Goal: Task Accomplishment & Management: Use online tool/utility

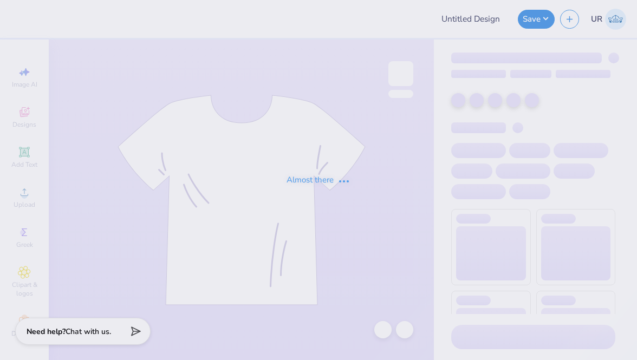
type input "Shirts for Student Education Association [GEOGRAPHIC_DATA]"
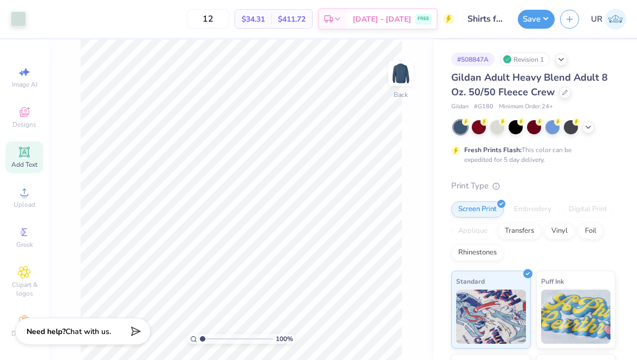
click at [28, 167] on span "Add Text" at bounding box center [24, 164] width 26 height 9
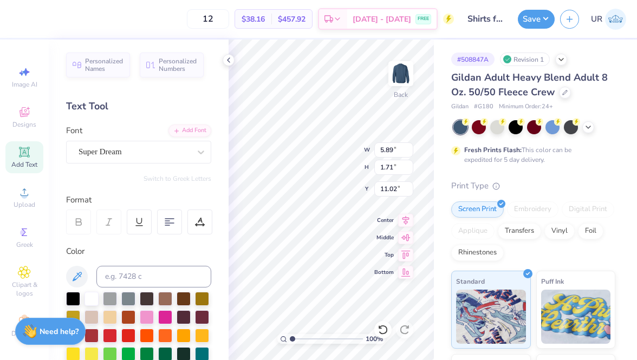
type textarea "TXT"
click at [201, 149] on icon at bounding box center [200, 152] width 11 height 11
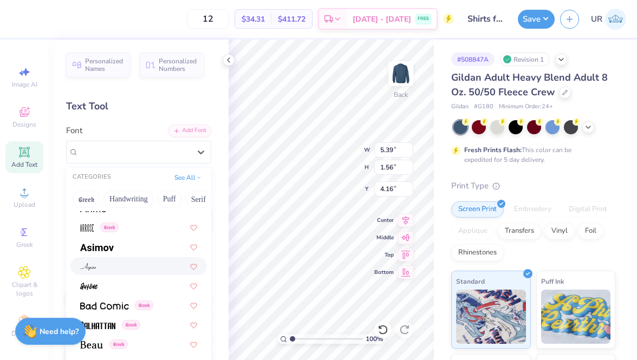
scroll to position [418, 0]
click at [141, 266] on div at bounding box center [138, 267] width 117 height 11
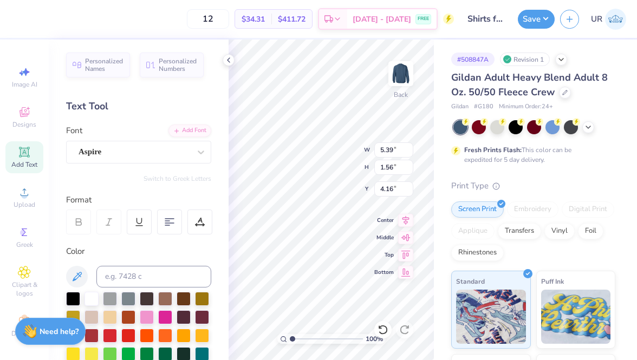
type input "4.50"
type input "1.22"
type input "4.33"
click at [204, 153] on icon at bounding box center [200, 152] width 11 height 11
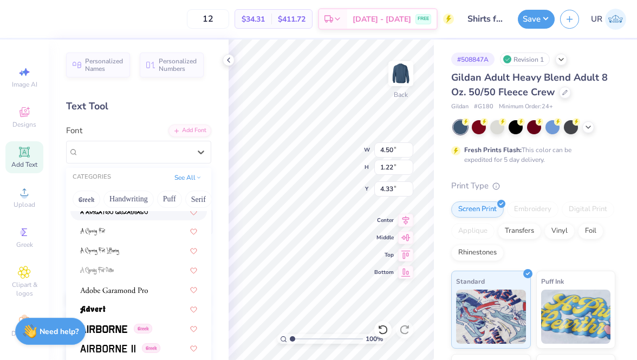
scroll to position [127, 0]
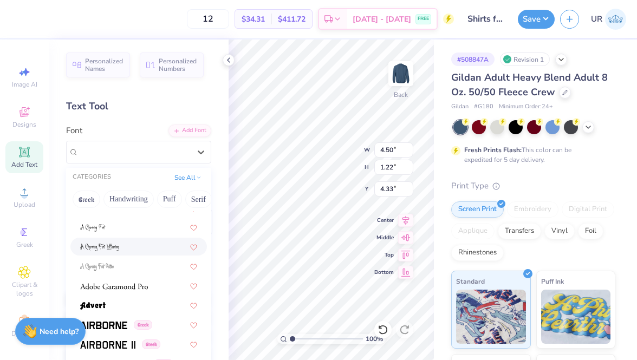
click at [126, 247] on div at bounding box center [138, 246] width 117 height 11
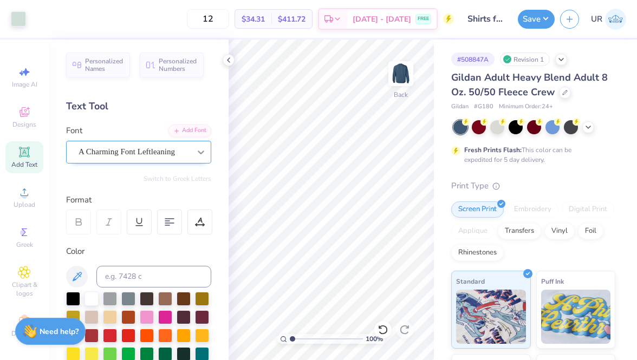
click at [199, 156] on icon at bounding box center [200, 152] width 11 height 11
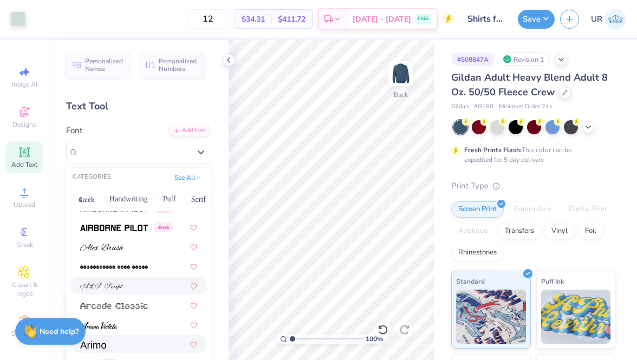
scroll to position [279, 0]
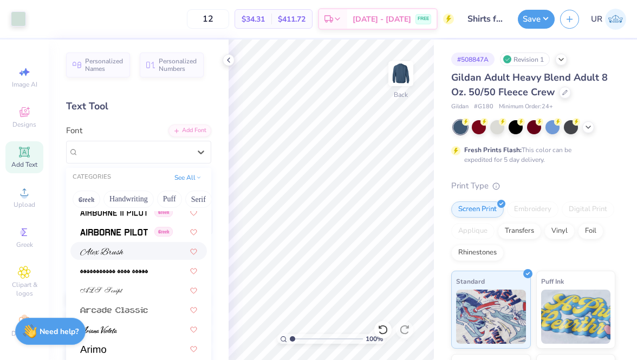
click at [105, 253] on img at bounding box center [101, 252] width 43 height 8
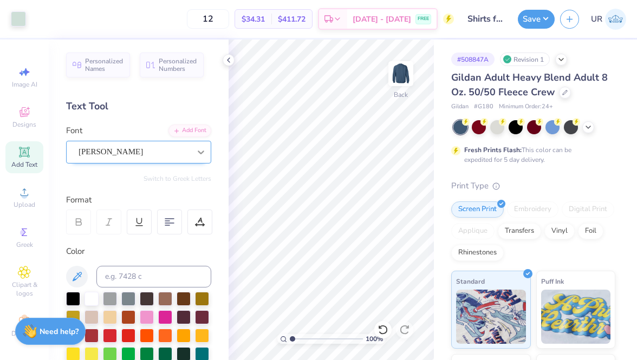
click at [192, 151] on div at bounding box center [200, 151] width 19 height 19
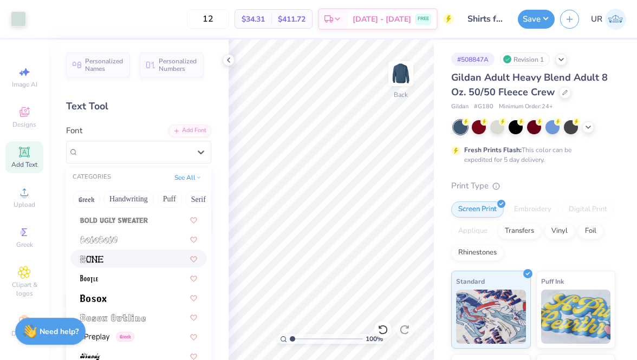
scroll to position [712, 0]
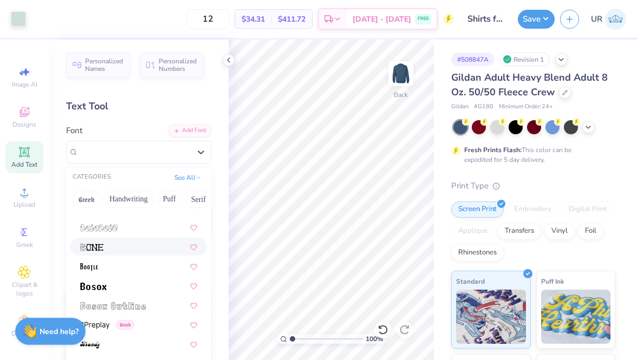
click at [110, 245] on div at bounding box center [138, 246] width 117 height 11
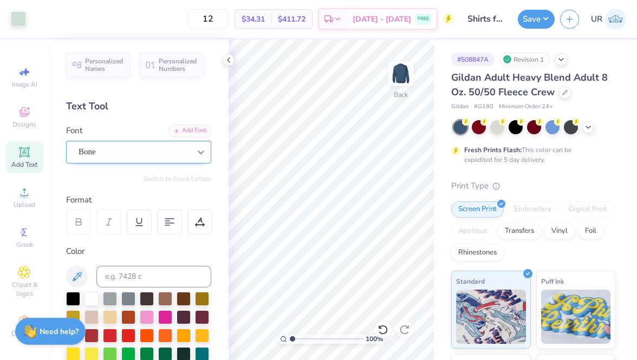
click at [199, 156] on icon at bounding box center [200, 152] width 11 height 11
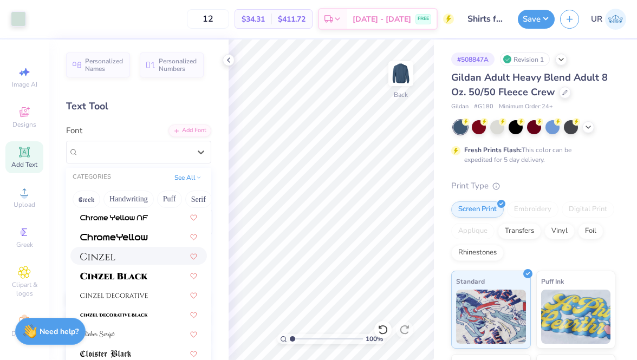
scroll to position [1315, 0]
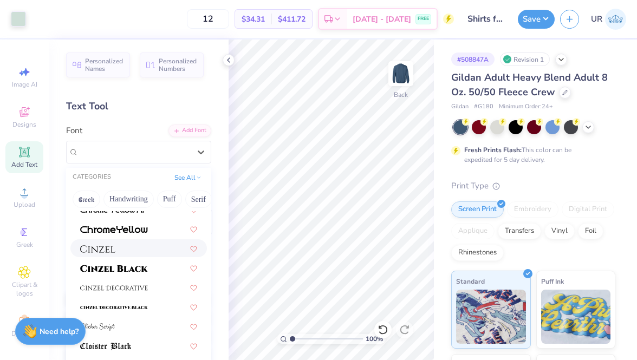
click at [121, 247] on div at bounding box center [138, 248] width 117 height 11
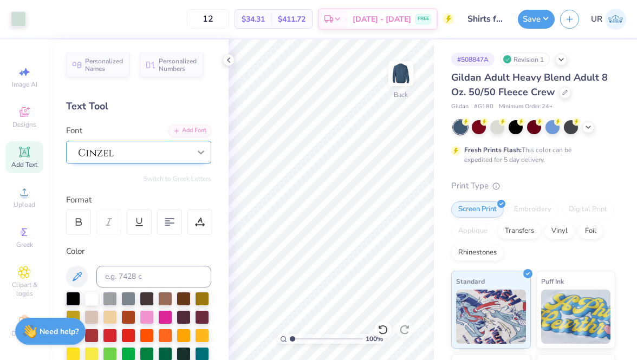
click at [192, 156] on div at bounding box center [200, 151] width 19 height 19
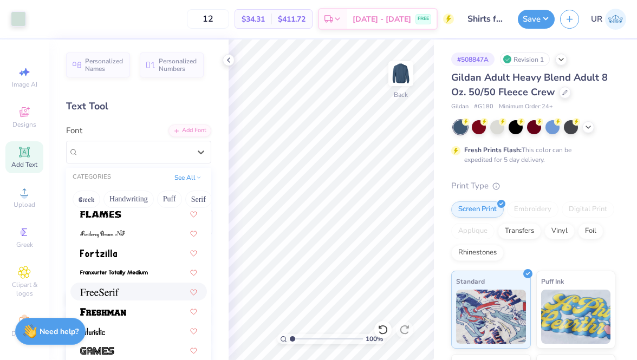
scroll to position [2364, 0]
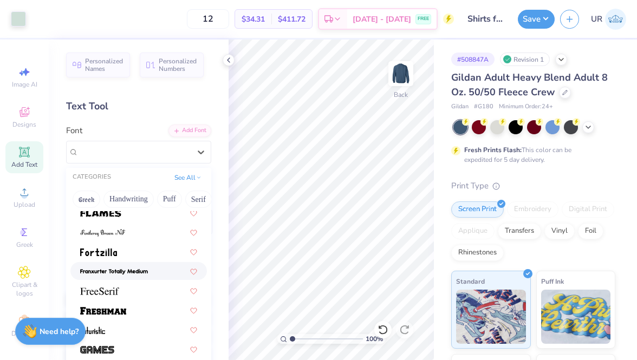
click at [136, 271] on img at bounding box center [114, 272] width 68 height 8
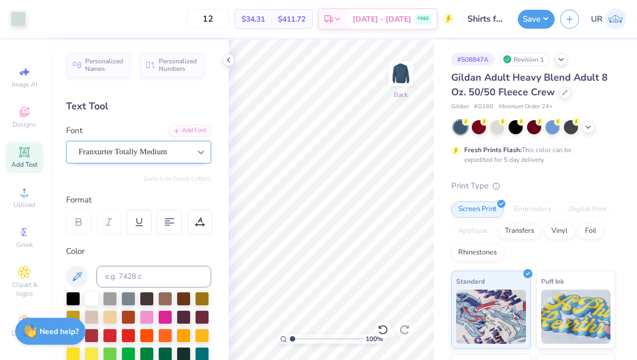
click at [192, 154] on div at bounding box center [200, 151] width 19 height 19
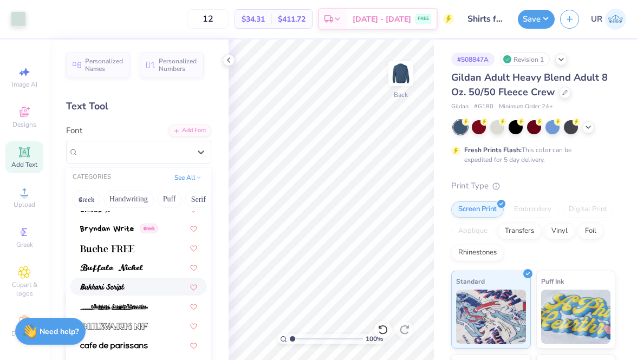
scroll to position [1029, 0]
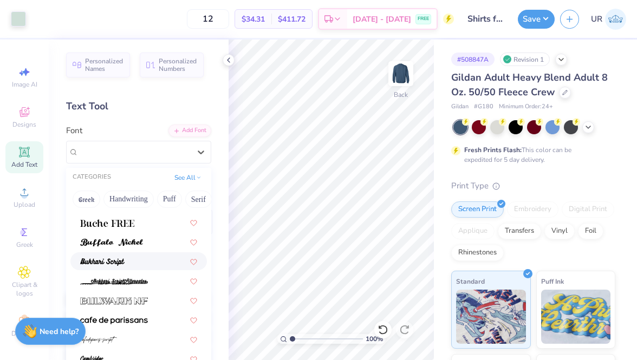
click at [153, 259] on div at bounding box center [138, 261] width 117 height 11
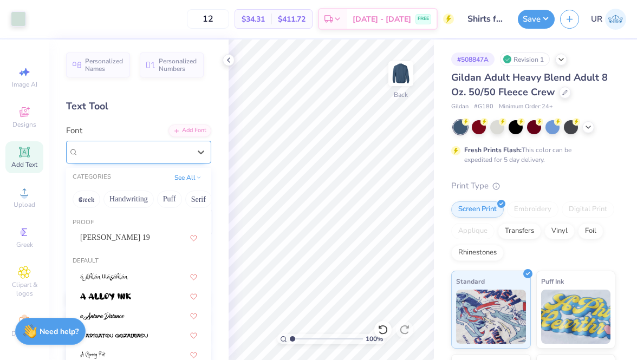
click at [187, 161] on div "Bukhari Script" at bounding box center [138, 152] width 145 height 23
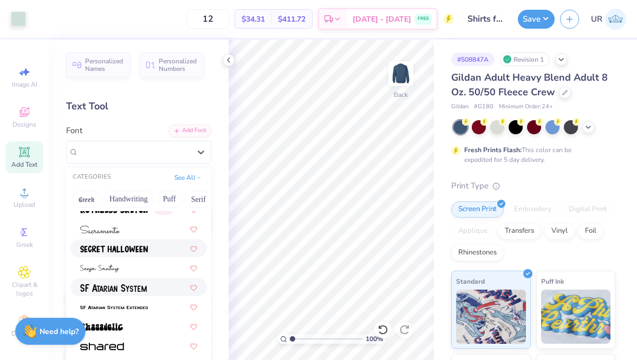
scroll to position [5035, 0]
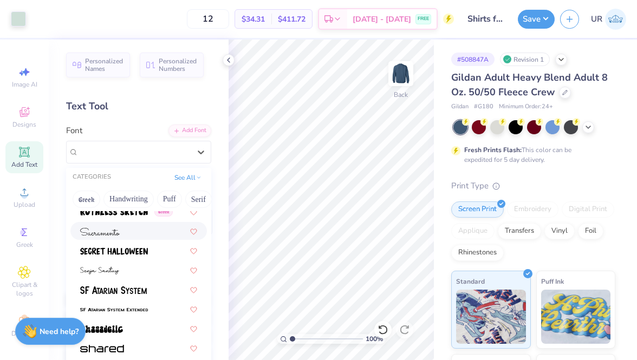
click at [136, 232] on div at bounding box center [138, 230] width 117 height 11
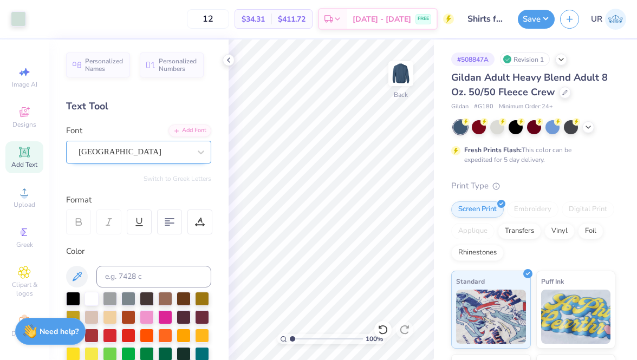
click at [183, 154] on div "Sacramento" at bounding box center [134, 151] width 114 height 17
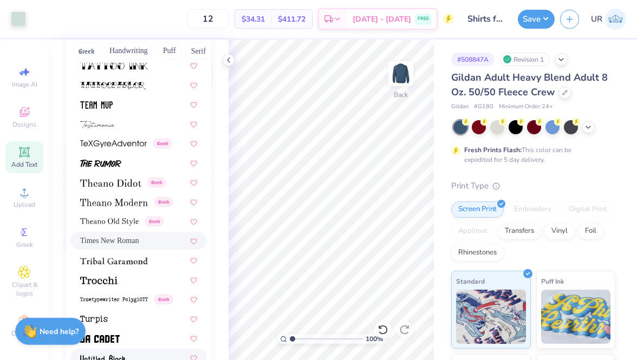
scroll to position [5483, 0]
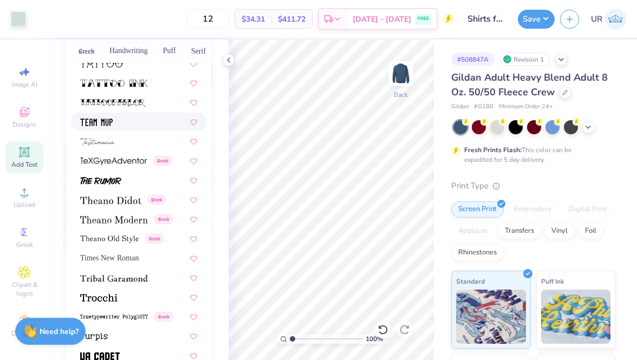
click at [120, 123] on div at bounding box center [138, 121] width 117 height 11
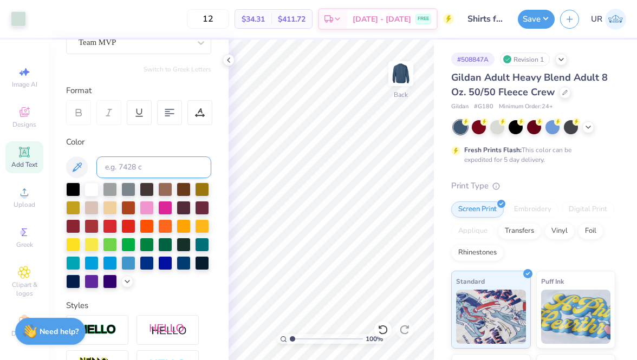
scroll to position [0, 0]
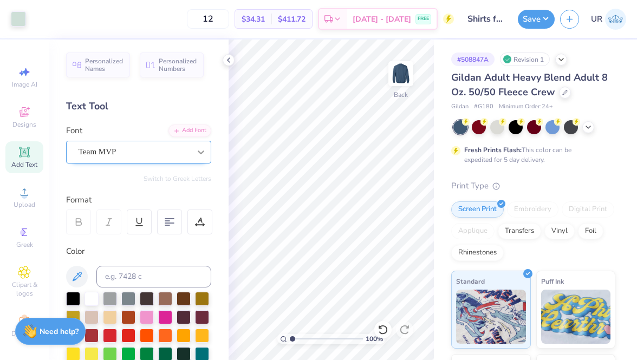
click at [195, 158] on div at bounding box center [200, 151] width 19 height 19
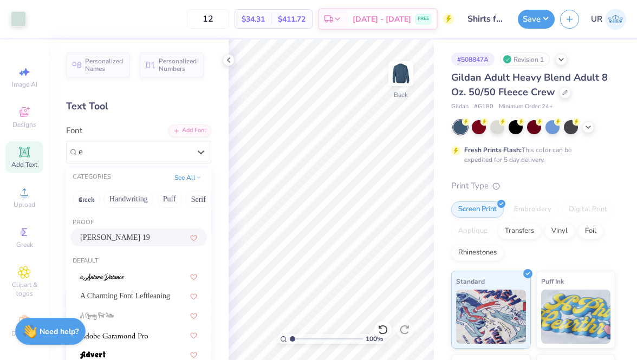
click at [142, 237] on div "Emilio 19" at bounding box center [138, 237] width 117 height 11
type input "e"
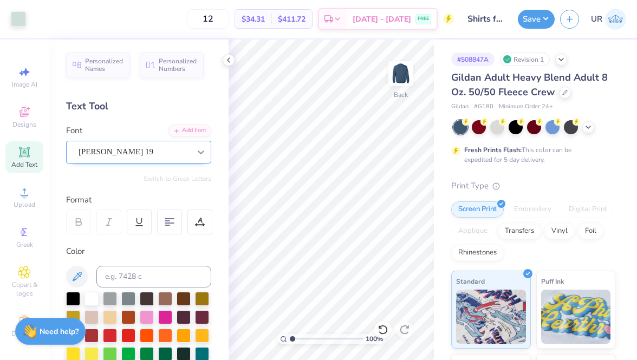
click at [198, 153] on icon at bounding box center [200, 152] width 11 height 11
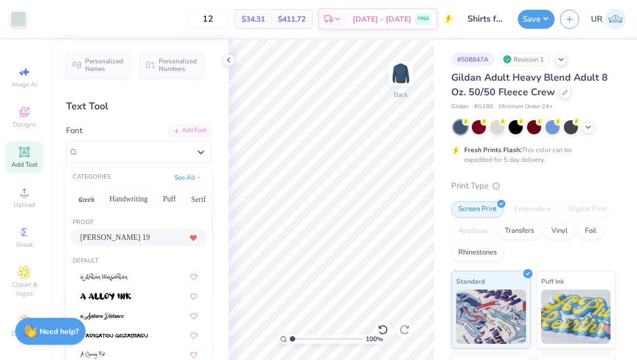
click at [194, 238] on icon at bounding box center [193, 238] width 6 height 5
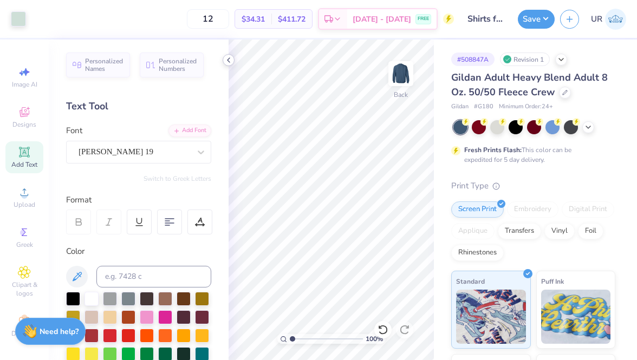
click at [231, 60] on icon at bounding box center [228, 60] width 9 height 9
click at [230, 62] on icon at bounding box center [228, 60] width 9 height 9
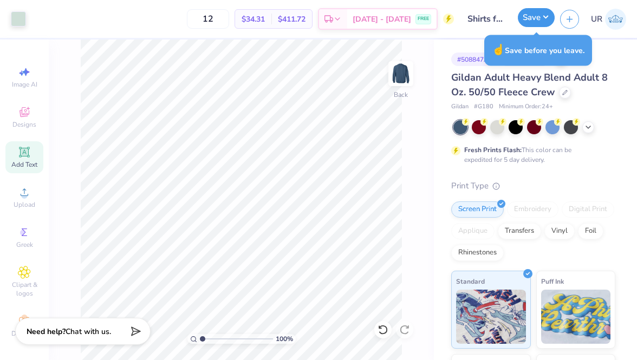
click at [534, 16] on button "Save" at bounding box center [536, 17] width 37 height 19
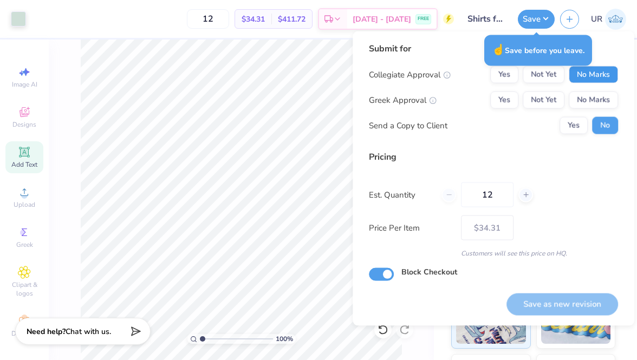
click at [593, 71] on button "No Marks" at bounding box center [592, 74] width 49 height 17
click at [592, 97] on button "No Marks" at bounding box center [592, 99] width 49 height 17
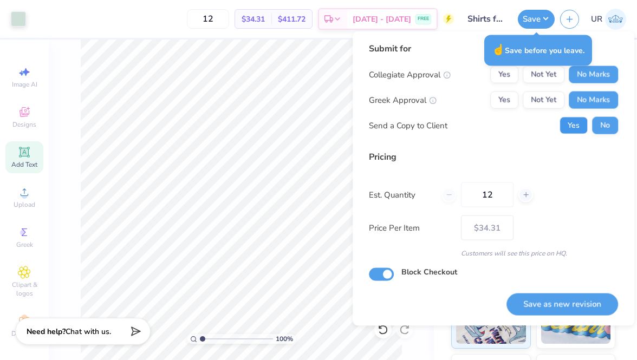
click at [574, 122] on button "Yes" at bounding box center [573, 125] width 28 height 17
click at [515, 303] on button "Save as new revision" at bounding box center [562, 304] width 112 height 22
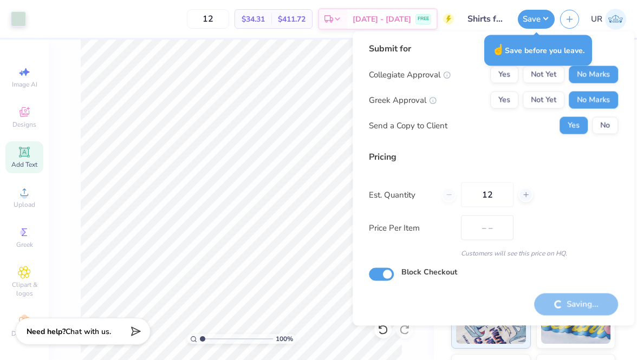
type input "$34.31"
click at [532, 20] on button "Save" at bounding box center [536, 17] width 37 height 19
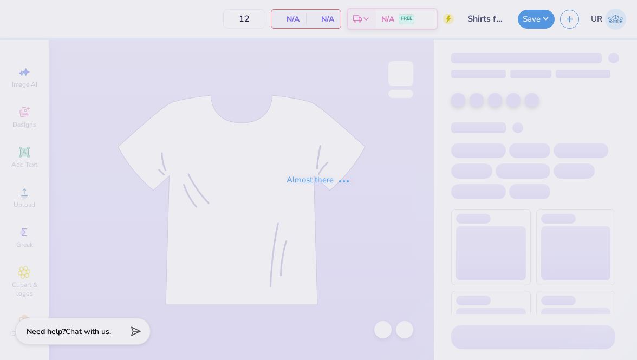
type input "Shirts for Student Education Association [GEOGRAPHIC_DATA]"
type input "24"
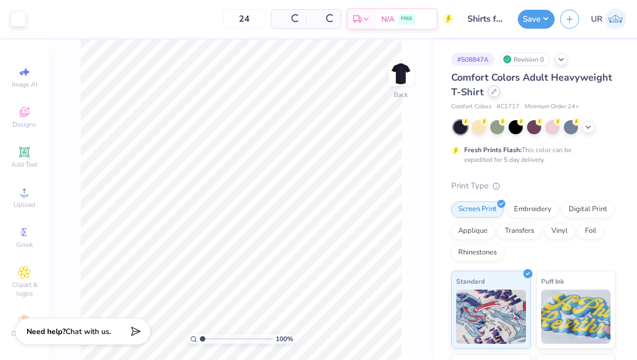
click at [494, 97] on div at bounding box center [494, 92] width 12 height 12
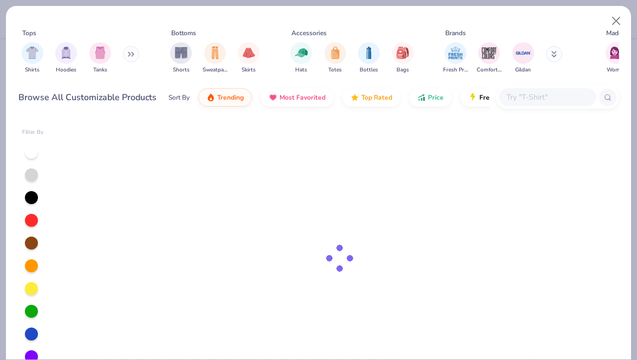
click at [520, 97] on input "text" at bounding box center [546, 97] width 83 height 12
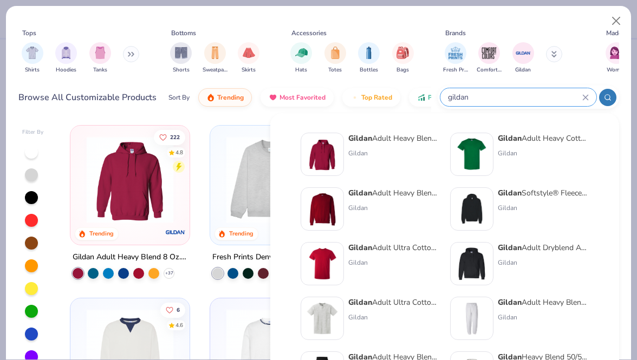
type input "gildan"
click at [391, 195] on div "Gildan Adult Heavy Blend Adult 8 Oz. 50/50 Fleece Crew" at bounding box center [393, 192] width 91 height 11
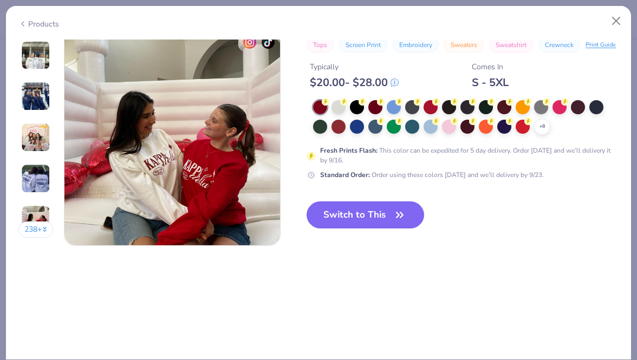
scroll to position [1463, 0]
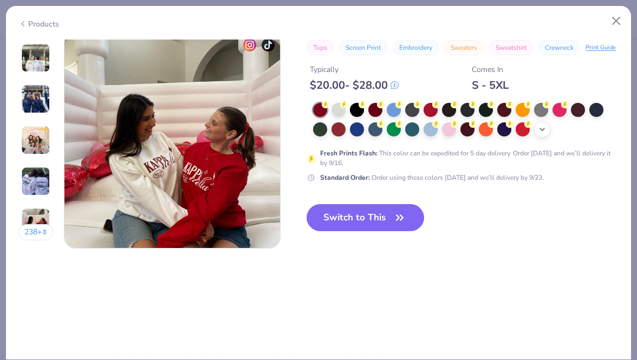
click at [542, 128] on icon at bounding box center [542, 129] width 9 height 9
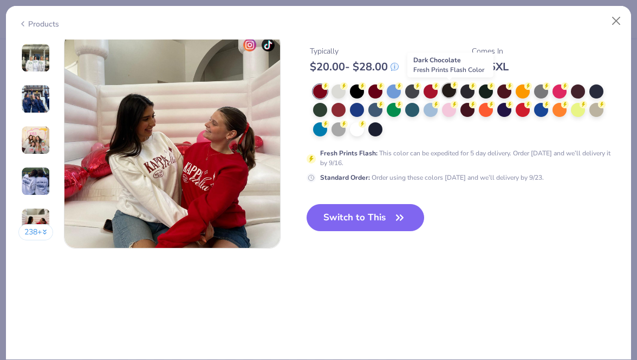
scroll to position [1459, 0]
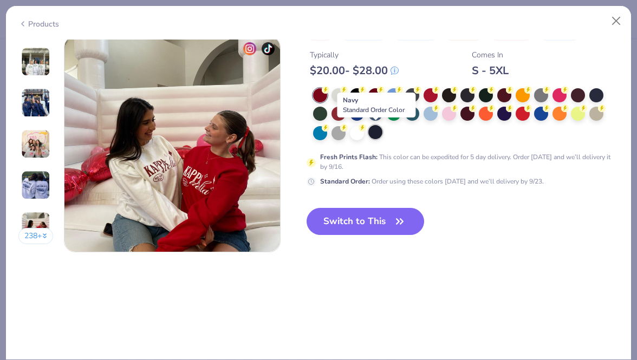
click at [382, 131] on div at bounding box center [375, 132] width 14 height 14
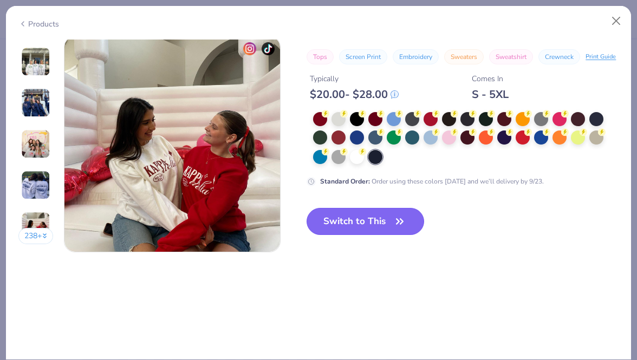
click at [369, 223] on button "Switch to This" at bounding box center [364, 221] width 117 height 27
click at [372, 221] on button "Switch to This" at bounding box center [364, 221] width 117 height 27
click at [388, 215] on button "Switch to This" at bounding box center [364, 221] width 117 height 27
click at [377, 219] on button "Switch to This" at bounding box center [364, 221] width 117 height 27
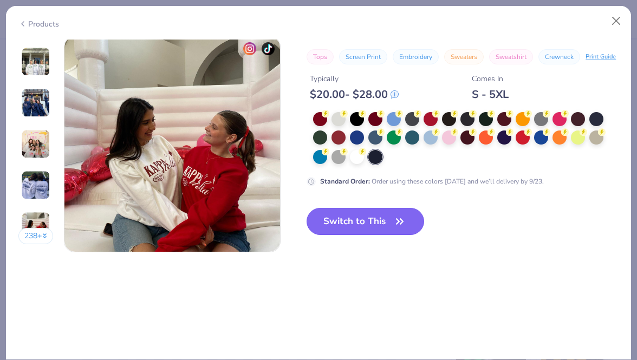
click at [377, 219] on button "Switch to This" at bounding box center [364, 221] width 117 height 27
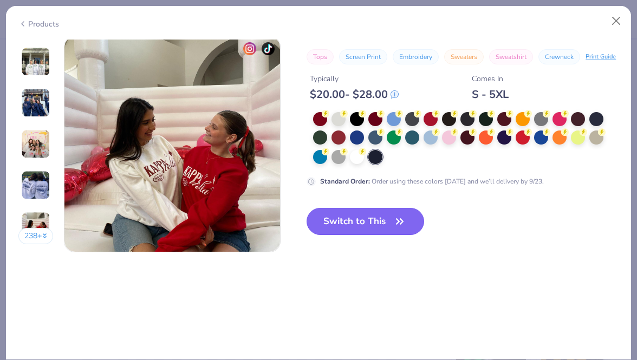
click at [377, 219] on button "Switch to This" at bounding box center [364, 221] width 117 height 27
click at [365, 221] on button "Switch to This" at bounding box center [364, 221] width 117 height 27
click at [346, 210] on button "Switch to This" at bounding box center [364, 221] width 117 height 27
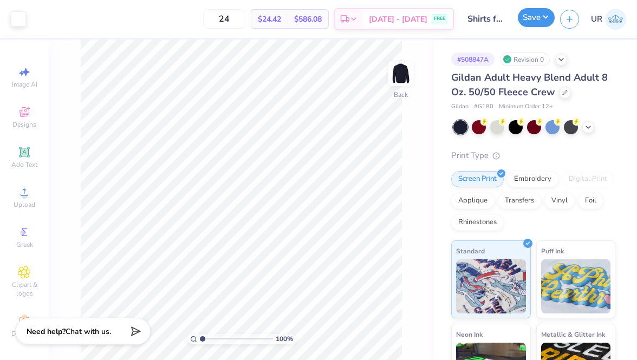
click at [520, 16] on button "Save" at bounding box center [536, 17] width 37 height 19
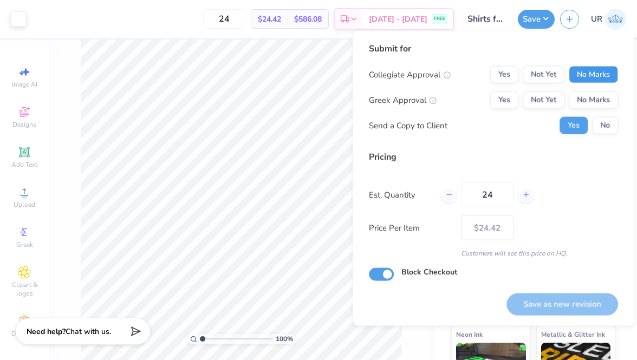
click at [594, 75] on button "No Marks" at bounding box center [592, 74] width 49 height 17
click at [594, 95] on button "No Marks" at bounding box center [592, 99] width 49 height 17
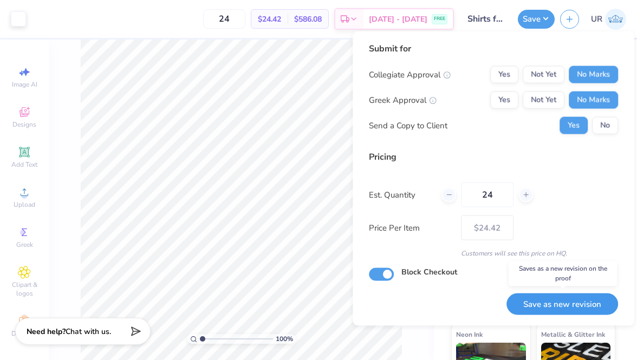
click at [514, 303] on button "Save as new revision" at bounding box center [562, 304] width 112 height 22
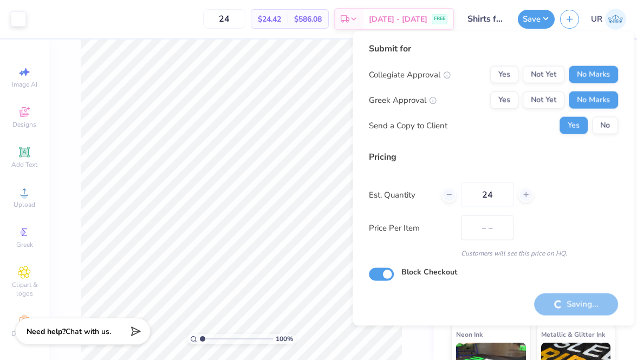
type input "$24.42"
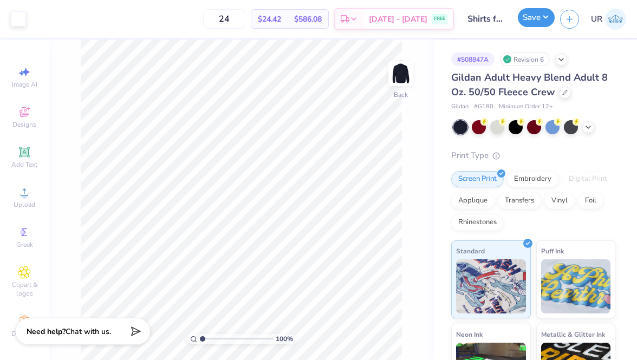
click at [525, 22] on button "Save" at bounding box center [536, 17] width 37 height 19
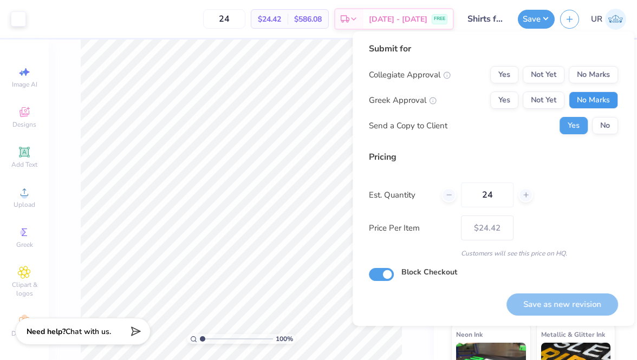
click at [590, 96] on button "No Marks" at bounding box center [592, 99] width 49 height 17
click at [589, 67] on button "No Marks" at bounding box center [592, 74] width 49 height 17
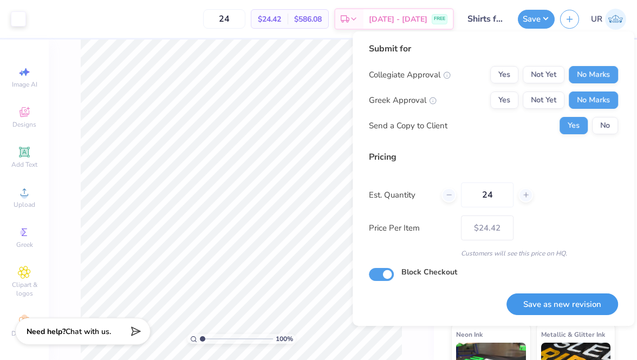
click at [550, 305] on button "Save as new revision" at bounding box center [562, 304] width 112 height 22
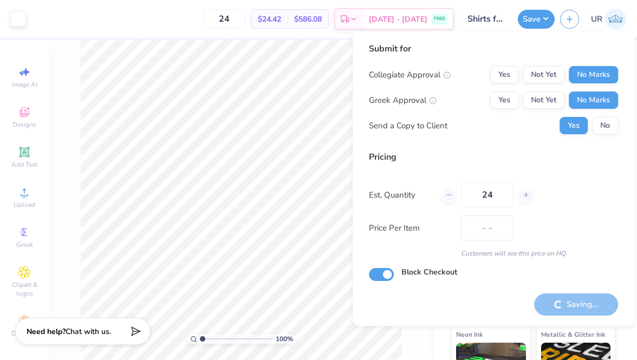
type input "$24.42"
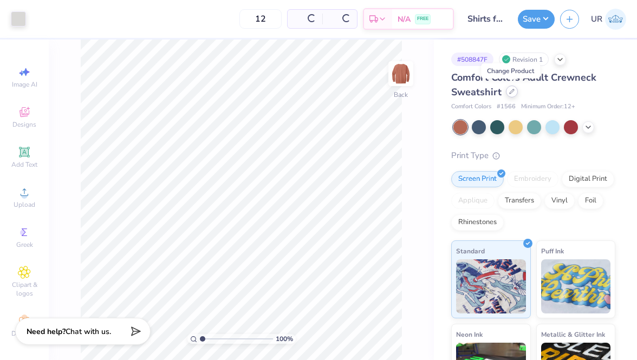
click at [513, 94] on icon at bounding box center [511, 91] width 5 height 5
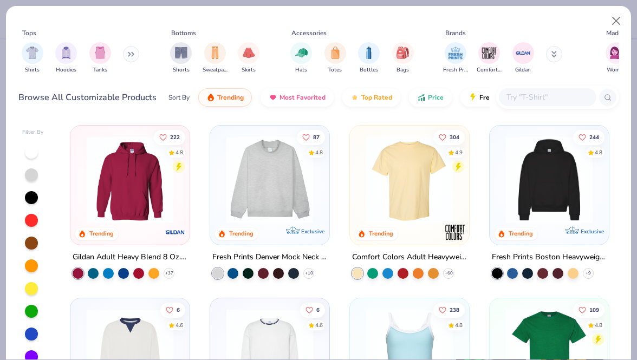
click at [524, 96] on input "text" at bounding box center [546, 97] width 83 height 12
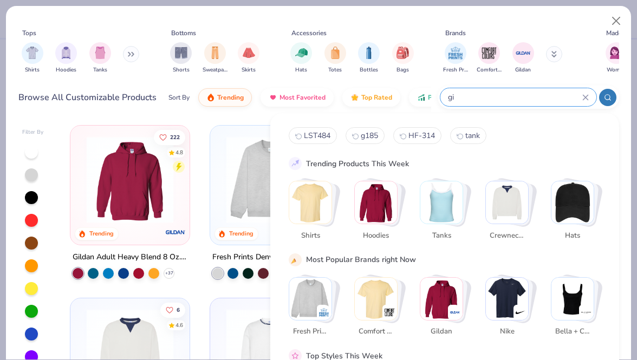
type input "g"
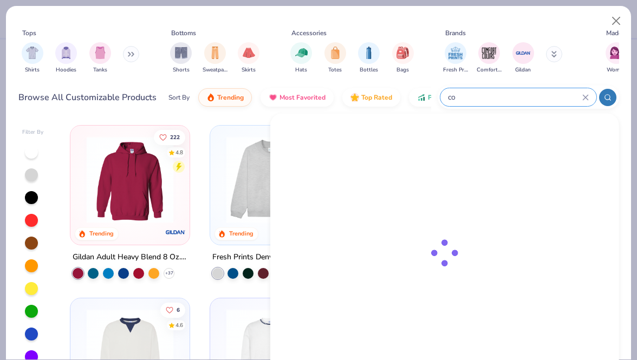
type input "c"
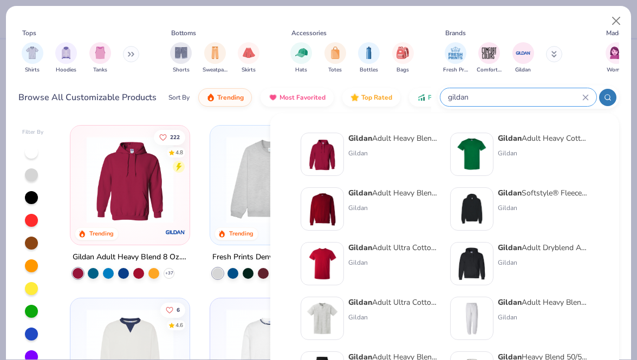
scroll to position [28, 0]
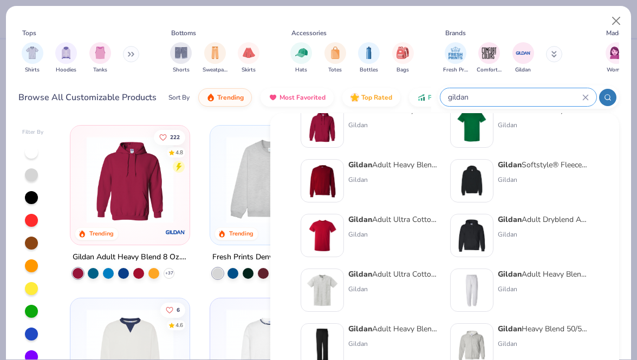
type input "gildan"
click at [385, 167] on div "Gildan Adult Heavy Blend Adult 8 Oz. 50/50 Fleece Crew" at bounding box center [393, 164] width 91 height 11
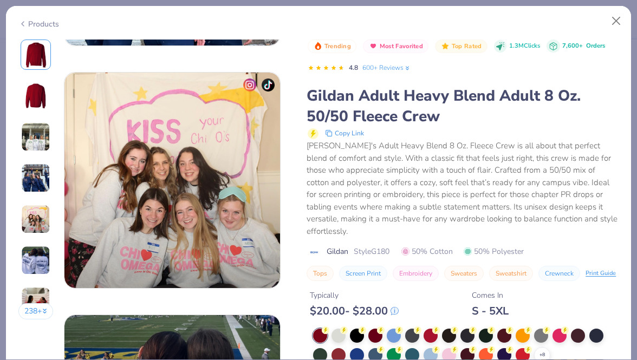
scroll to position [952, 0]
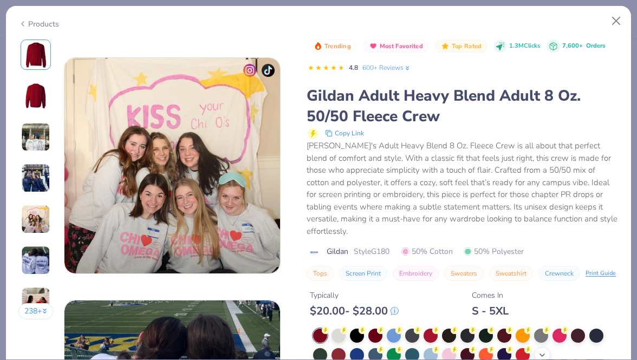
click at [547, 347] on div "+ 8" at bounding box center [542, 355] width 16 height 16
click at [547, 347] on div at bounding box center [541, 354] width 14 height 14
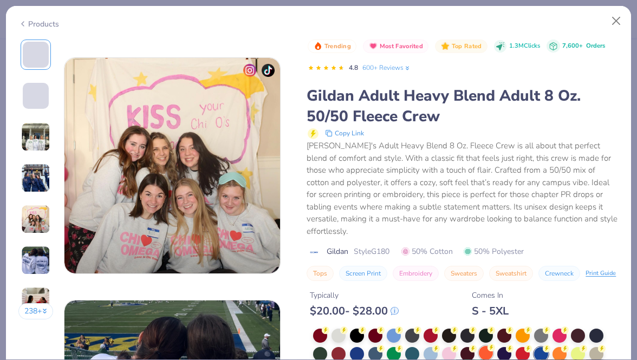
scroll to position [1362, 0]
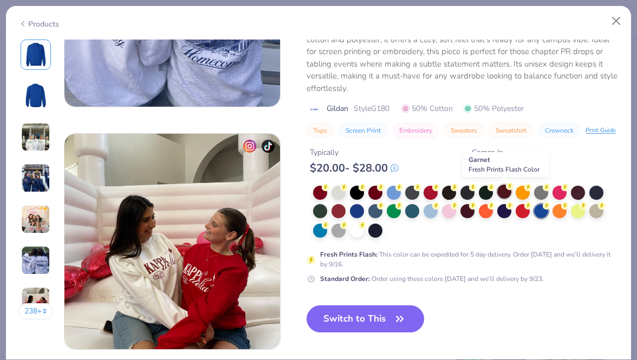
click at [507, 193] on div at bounding box center [504, 192] width 14 height 14
click at [387, 314] on button "Switch to This" at bounding box center [364, 318] width 117 height 27
click at [403, 318] on icon "button" at bounding box center [399, 318] width 6 height 5
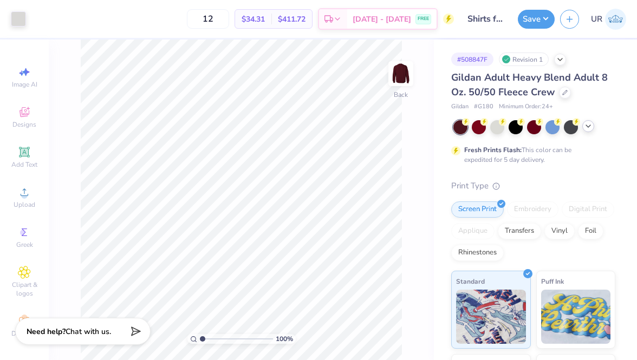
click at [588, 127] on polyline at bounding box center [588, 126] width 4 height 2
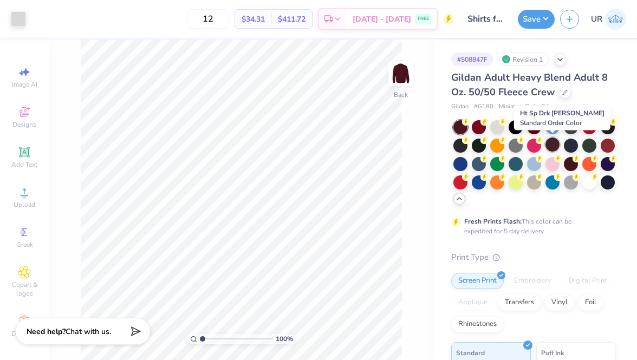
click at [551, 142] on div at bounding box center [552, 145] width 14 height 14
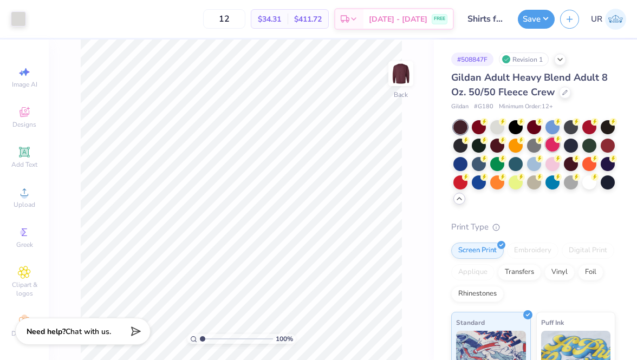
click at [551, 148] on div at bounding box center [552, 145] width 14 height 14
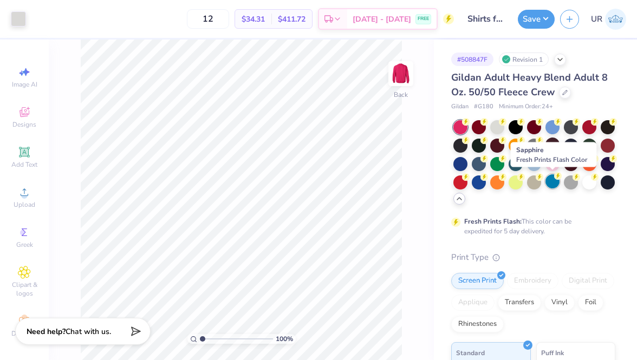
click at [556, 183] on div at bounding box center [552, 181] width 14 height 14
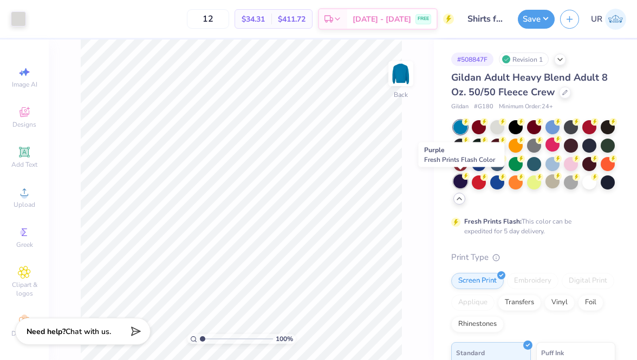
click at [458, 183] on div at bounding box center [460, 181] width 14 height 14
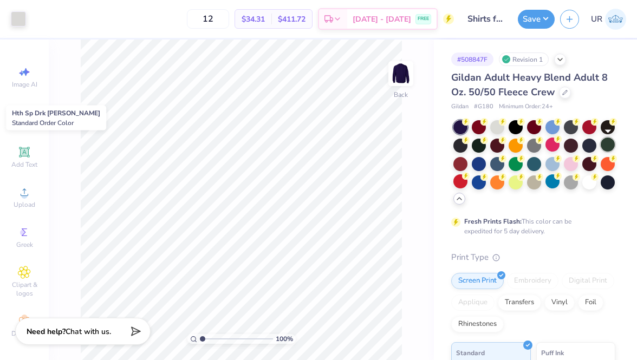
click at [610, 147] on div at bounding box center [607, 145] width 14 height 14
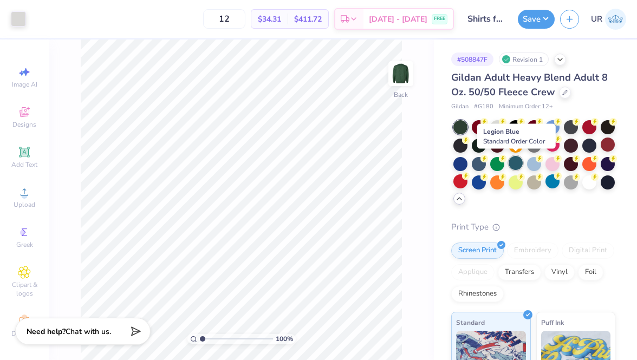
click at [516, 164] on div at bounding box center [515, 163] width 14 height 14
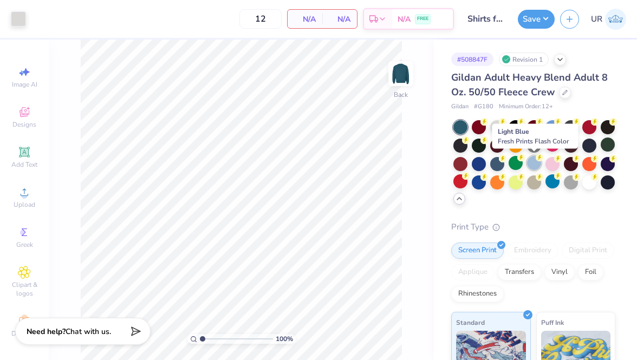
click at [536, 160] on icon at bounding box center [539, 158] width 8 height 8
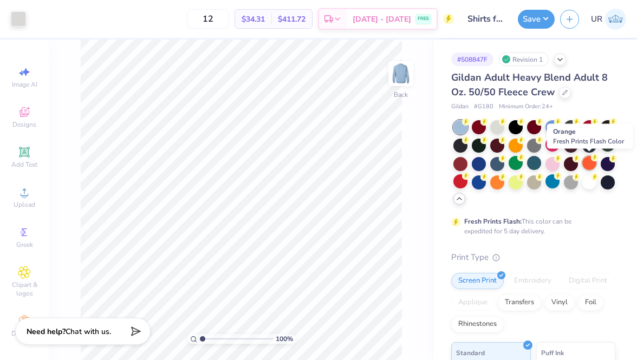
click at [586, 165] on div at bounding box center [589, 163] width 14 height 14
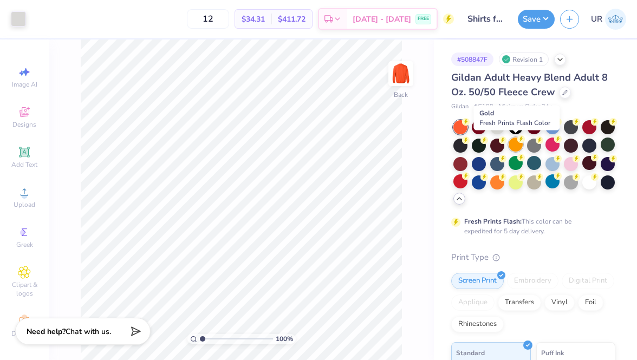
click at [518, 146] on div at bounding box center [515, 145] width 14 height 14
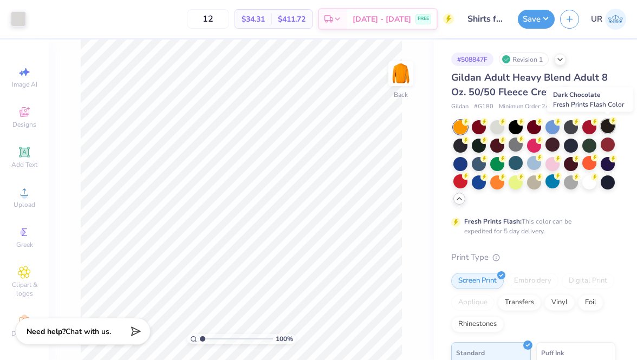
click at [606, 126] on div at bounding box center [607, 126] width 14 height 14
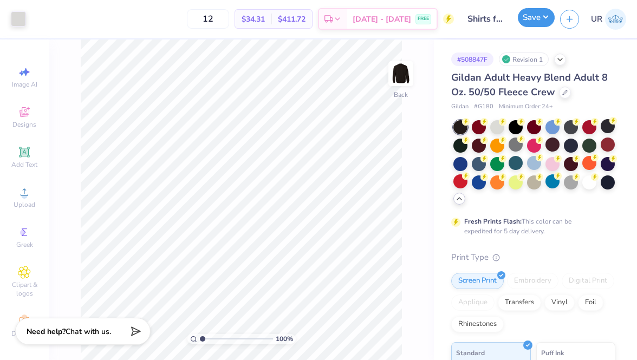
click at [538, 20] on button "Save" at bounding box center [536, 17] width 37 height 19
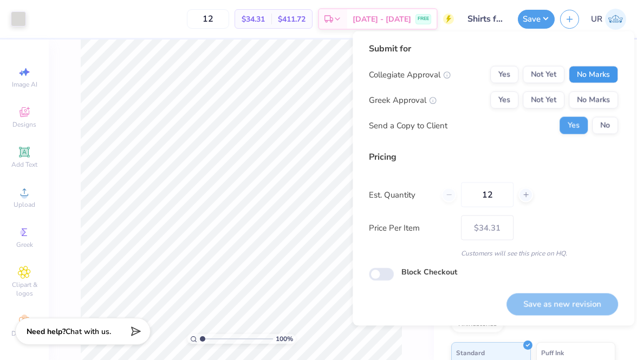
click at [596, 73] on button "No Marks" at bounding box center [592, 74] width 49 height 17
click at [595, 103] on button "No Marks" at bounding box center [592, 99] width 49 height 17
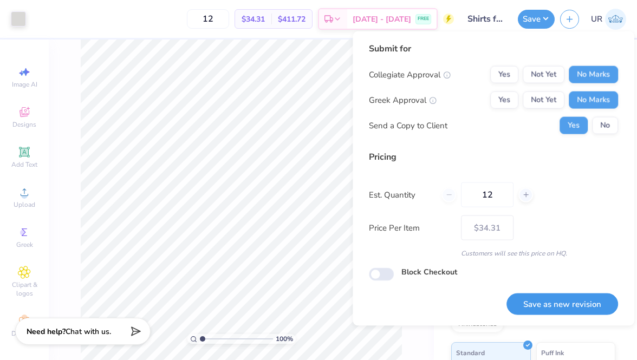
click at [551, 302] on button "Save as new revision" at bounding box center [562, 304] width 112 height 22
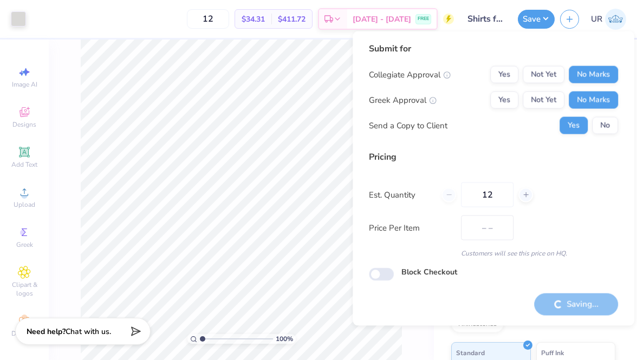
type input "$34.31"
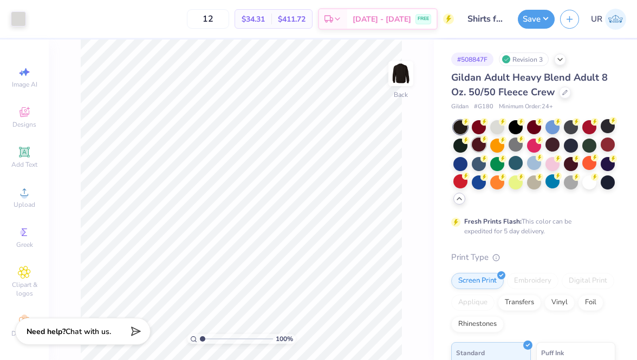
click at [478, 145] on div at bounding box center [479, 145] width 14 height 14
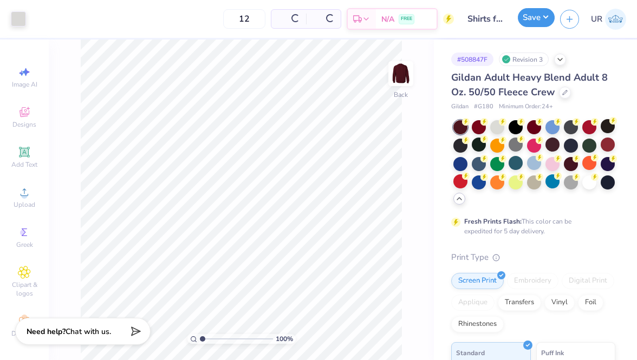
click at [543, 22] on button "Save" at bounding box center [536, 17] width 37 height 19
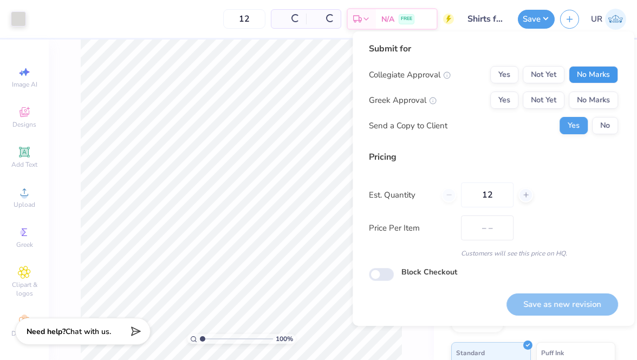
click at [587, 69] on button "No Marks" at bounding box center [592, 74] width 49 height 17
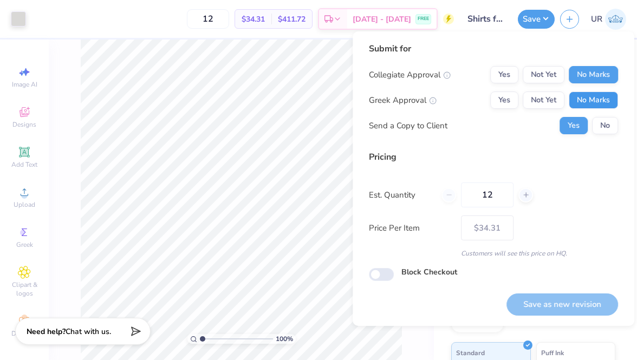
click at [589, 96] on button "No Marks" at bounding box center [592, 99] width 49 height 17
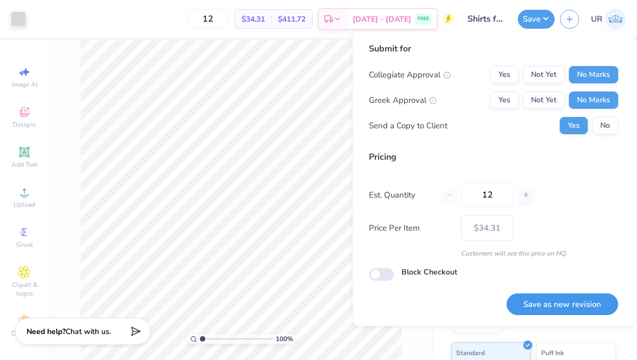
click at [520, 298] on button "Save as new revision" at bounding box center [562, 304] width 112 height 22
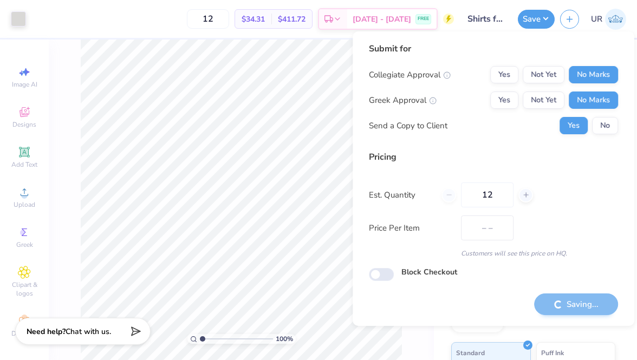
type input "$34.31"
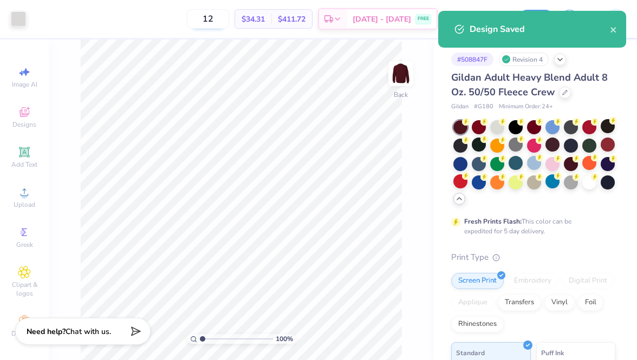
click at [226, 19] on input "12" at bounding box center [208, 18] width 42 height 19
drag, startPoint x: 227, startPoint y: 19, endPoint x: 213, endPoint y: 19, distance: 14.6
click at [213, 19] on input "12" at bounding box center [208, 18] width 42 height 19
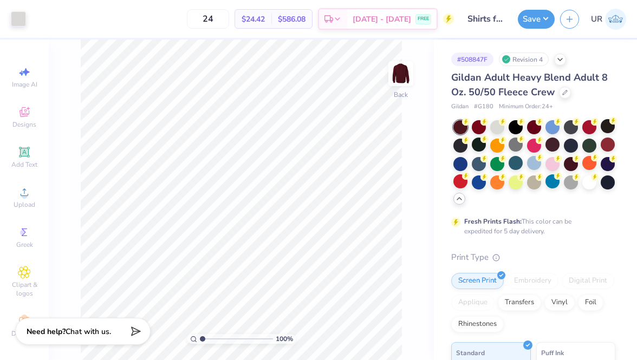
type input "2"
click at [242, 19] on input "024" at bounding box center [244, 18] width 42 height 19
click at [500, 166] on div at bounding box center [497, 163] width 14 height 14
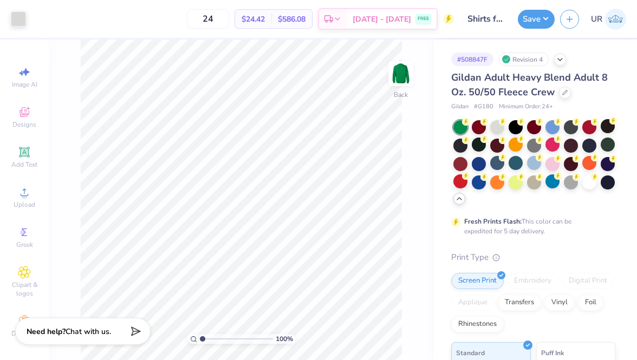
drag, startPoint x: 236, startPoint y: 18, endPoint x: 198, endPoint y: 17, distance: 37.4
click at [198, 17] on div "24 $24.42 Per Item $586.08 Total Est. Delivery Sep 20 - 23 FREE" at bounding box center [242, 19] width 422 height 38
type input "15"
drag, startPoint x: 262, startPoint y: 19, endPoint x: 283, endPoint y: 21, distance: 20.6
click at [271, 21] on div "$31.64 Per Item" at bounding box center [253, 19] width 36 height 18
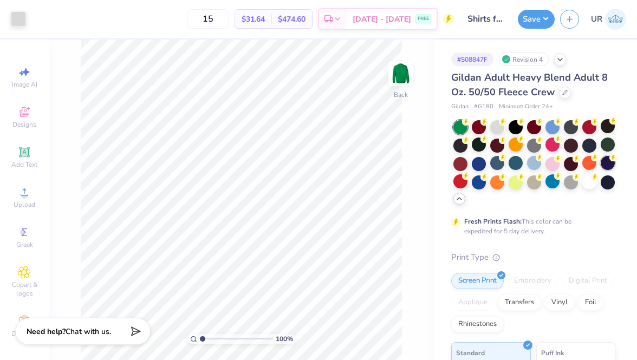
click at [609, 167] on div at bounding box center [607, 163] width 14 height 14
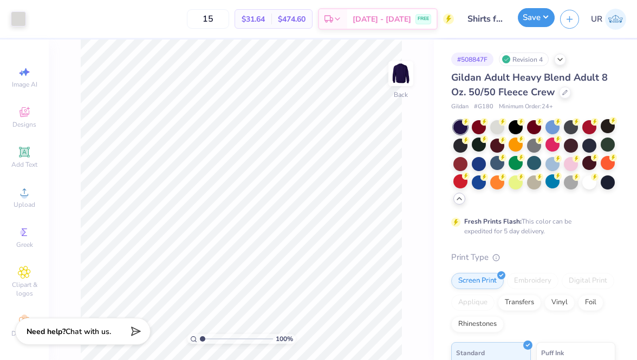
click at [535, 21] on button "Save" at bounding box center [536, 17] width 37 height 19
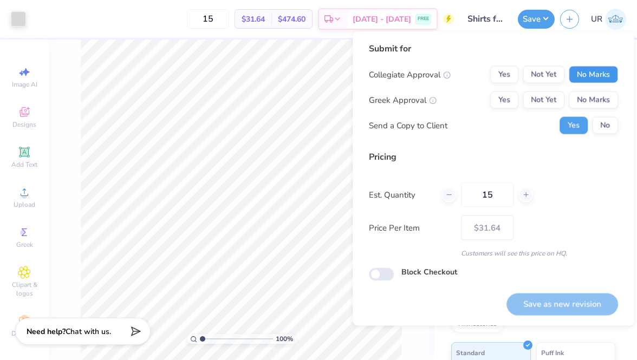
click at [597, 68] on button "No Marks" at bounding box center [592, 74] width 49 height 17
click at [592, 97] on button "No Marks" at bounding box center [592, 99] width 49 height 17
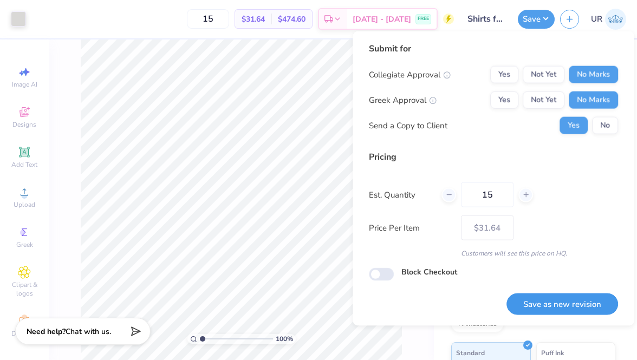
click at [520, 302] on button "Save as new revision" at bounding box center [562, 304] width 112 height 22
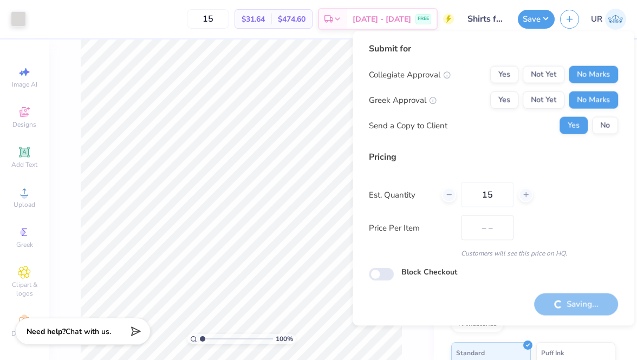
type input "$31.64"
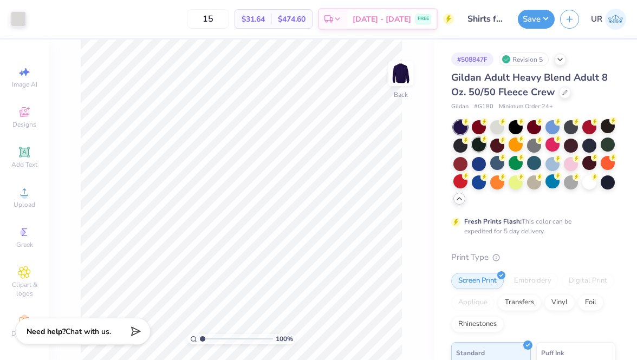
click at [481, 143] on div at bounding box center [479, 145] width 14 height 14
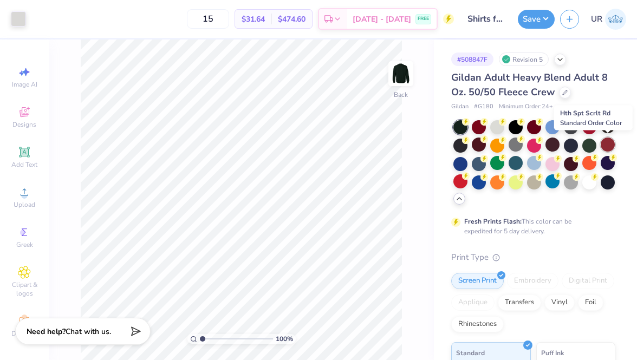
click at [607, 142] on div at bounding box center [607, 145] width 14 height 14
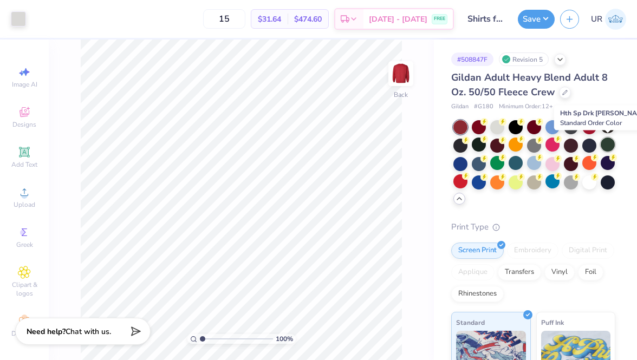
click at [608, 145] on div at bounding box center [607, 145] width 14 height 14
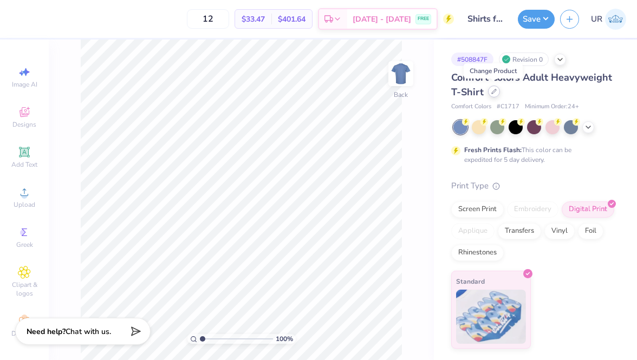
click at [491, 93] on icon at bounding box center [493, 91] width 5 height 5
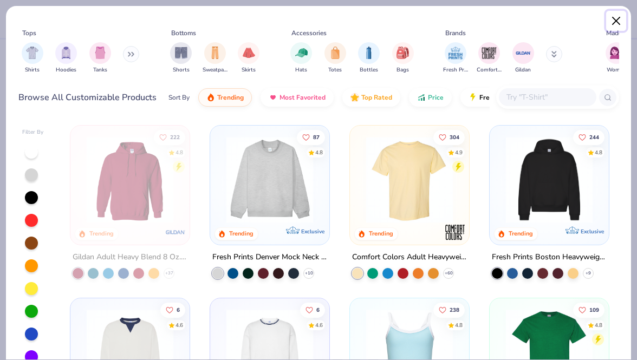
click at [619, 21] on button "Close" at bounding box center [616, 21] width 21 height 21
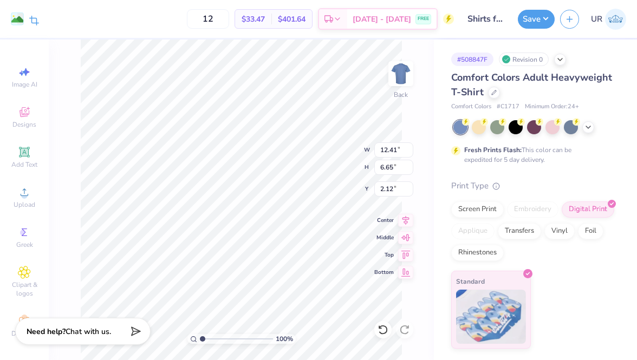
click at [31, 14] on span at bounding box center [34, 20] width 10 height 12
type input "11.55"
type input "8.08"
type input "2.21"
type input "12.41"
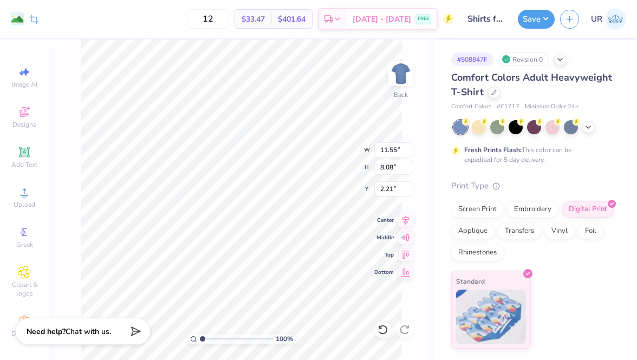
type input "6.65"
type input "2.12"
drag, startPoint x: 231, startPoint y: 19, endPoint x: 219, endPoint y: 19, distance: 11.9
click at [219, 19] on input "12" at bounding box center [208, 18] width 42 height 19
type input "3"
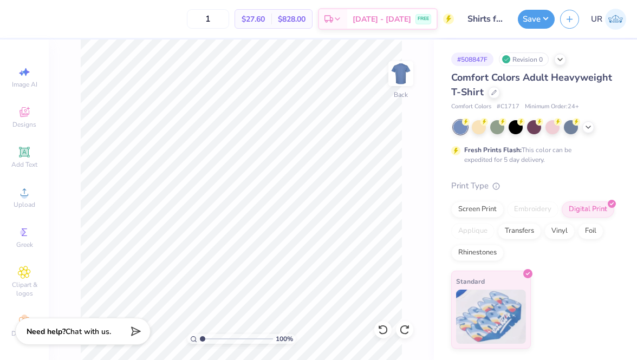
type input "12"
click at [493, 90] on icon at bounding box center [493, 91] width 5 height 5
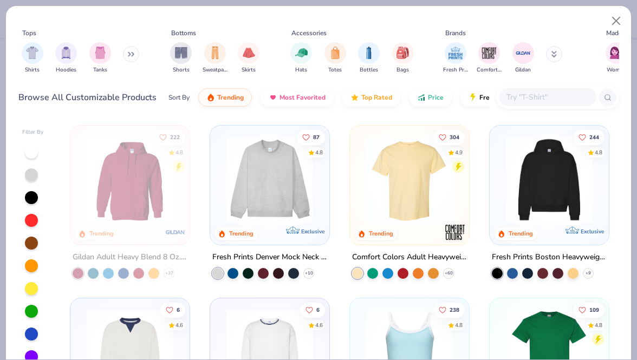
click at [501, 6] on div "Tops Shirts Hoodies Tanks Bottoms Shorts Sweatpants Skirts Accessories Hats Tot…" at bounding box center [318, 61] width 625 height 111
click at [616, 24] on button "Close" at bounding box center [616, 21] width 21 height 21
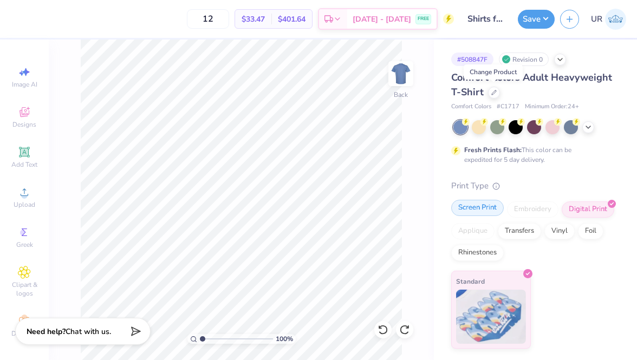
click at [480, 212] on div "Screen Print" at bounding box center [477, 208] width 53 height 16
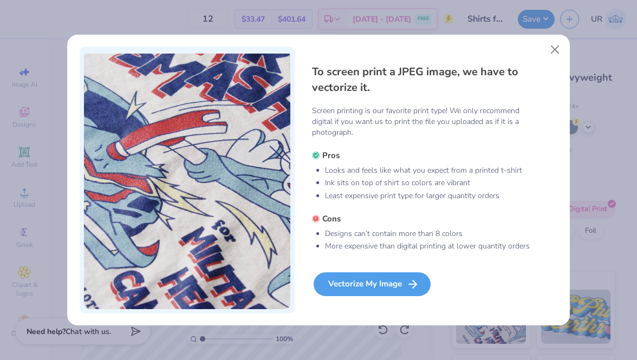
click at [345, 286] on div "Vectorize My Image" at bounding box center [371, 284] width 117 height 24
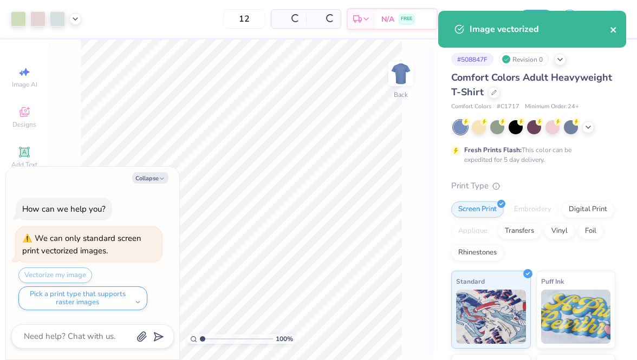
click at [612, 29] on icon "close" at bounding box center [612, 29] width 5 height 5
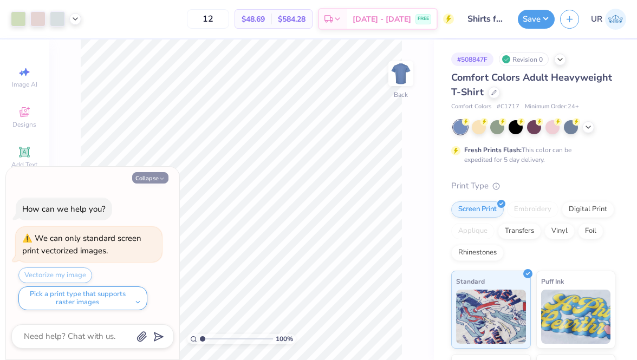
click at [164, 180] on icon "button" at bounding box center [162, 178] width 6 height 6
type textarea "x"
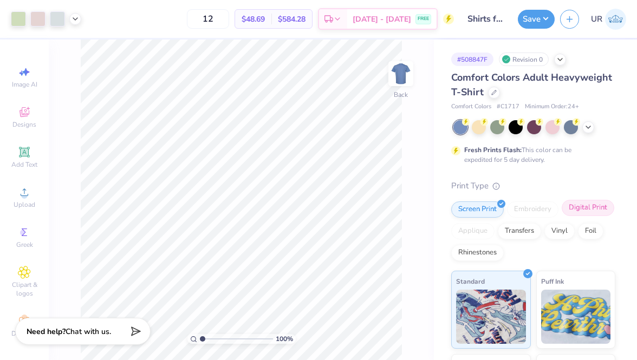
click at [580, 210] on div "Digital Print" at bounding box center [587, 208] width 53 height 16
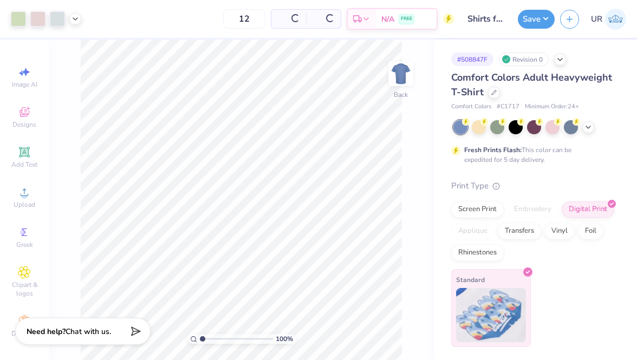
click at [483, 292] on img at bounding box center [491, 315] width 70 height 54
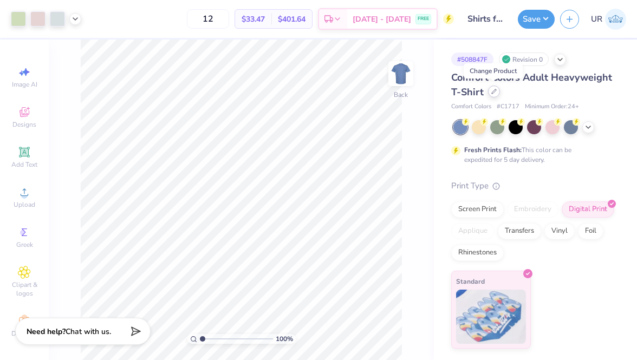
click at [494, 94] on icon at bounding box center [493, 91] width 5 height 5
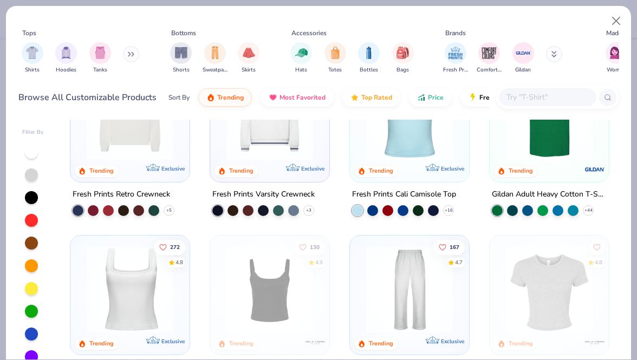
scroll to position [237, 0]
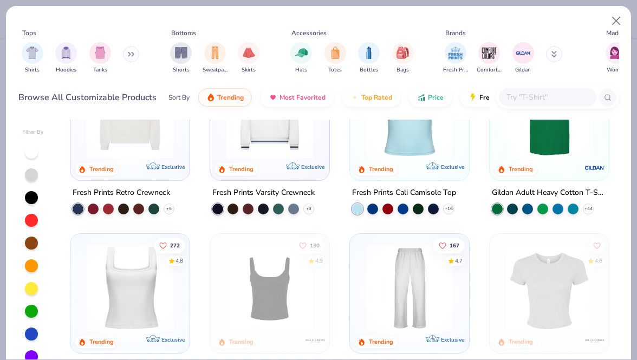
click at [538, 147] on img at bounding box center [548, 115] width 97 height 87
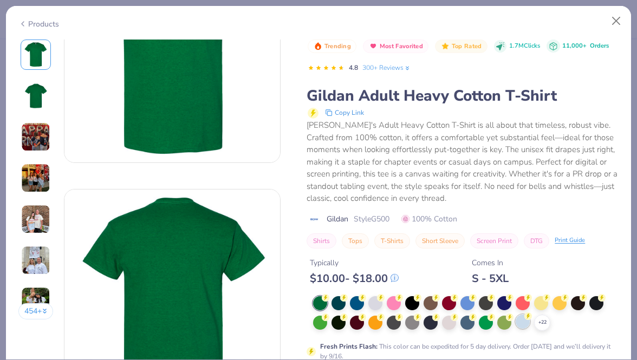
scroll to position [398, 0]
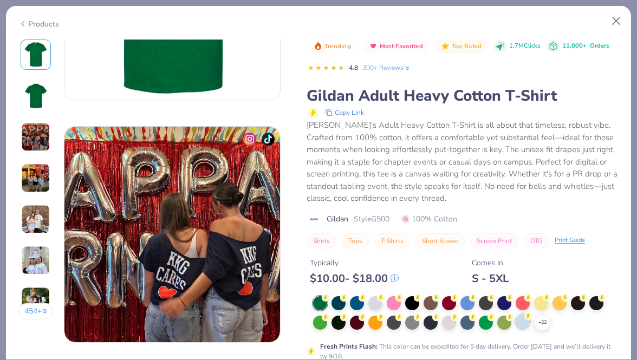
click at [520, 322] on div at bounding box center [522, 322] width 14 height 14
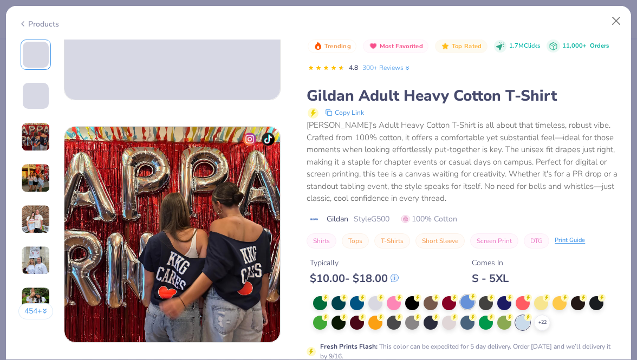
scroll to position [628, 0]
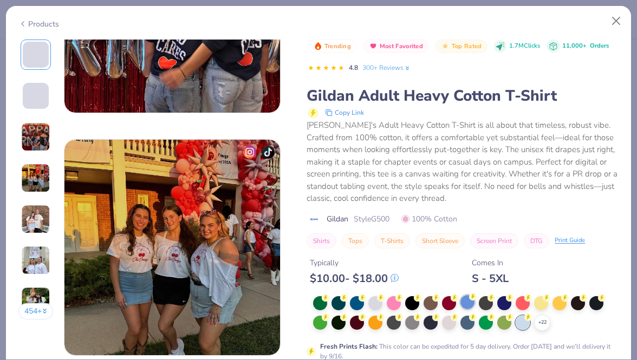
click at [469, 304] on div at bounding box center [467, 302] width 14 height 14
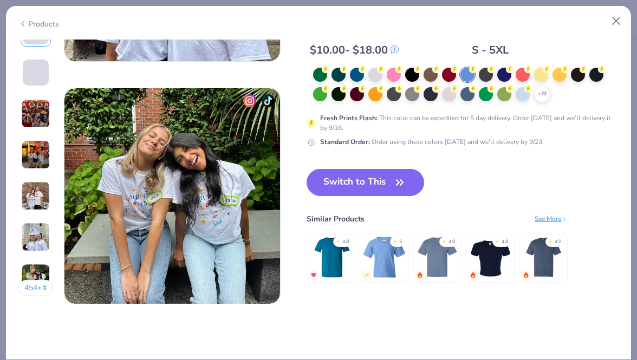
scroll to position [1584, 0]
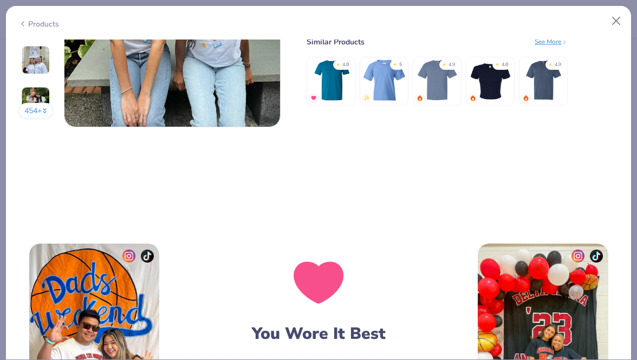
click at [392, 13] on icon "button" at bounding box center [399, 5] width 15 height 15
click at [396, 13] on icon "button" at bounding box center [399, 5] width 15 height 15
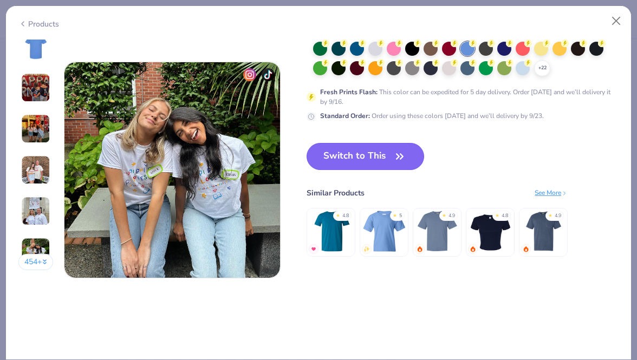
click at [371, 157] on button "Switch to This" at bounding box center [364, 156] width 117 height 27
click at [383, 155] on button "Switch to This" at bounding box center [364, 156] width 117 height 27
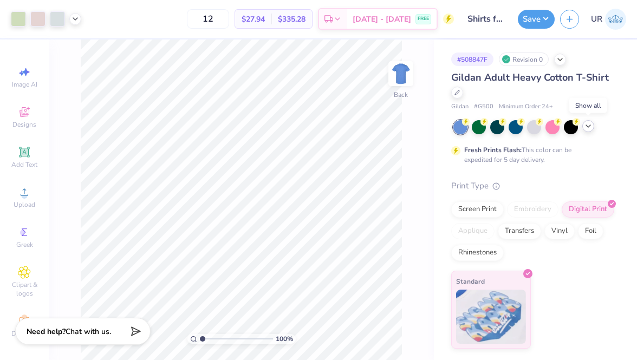
click at [590, 130] on div at bounding box center [588, 126] width 12 height 12
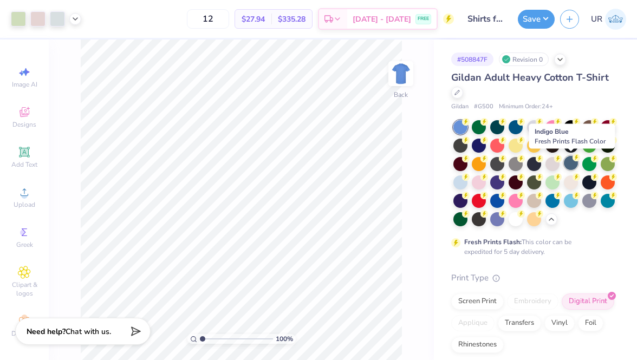
click at [571, 167] on div at bounding box center [571, 163] width 14 height 14
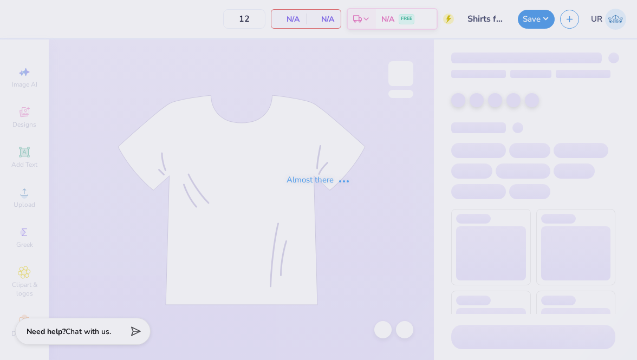
type input "Shirts for Student Education Association [GEOGRAPHIC_DATA]"
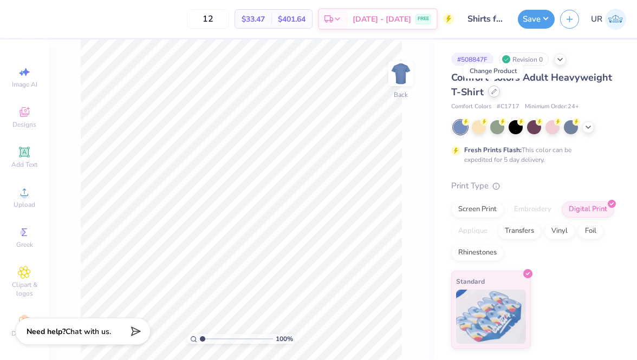
click at [496, 91] on div at bounding box center [494, 92] width 12 height 12
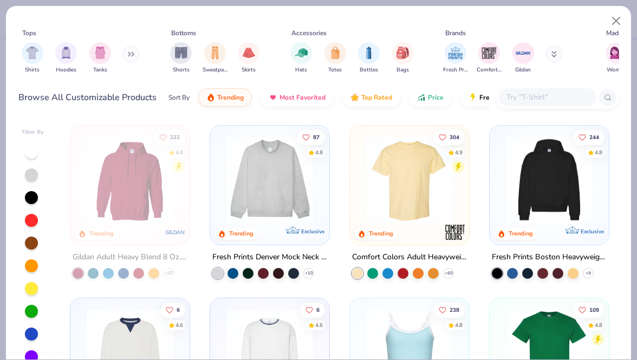
click at [522, 95] on input "text" at bounding box center [546, 97] width 83 height 12
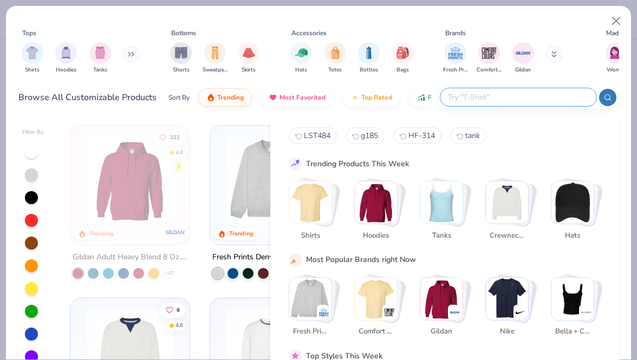
click at [258, 113] on div "Tops Shirts Hoodies Tanks Bottoms Shorts Sweatpants Skirts Accessories Hats Tot…" at bounding box center [318, 61] width 625 height 111
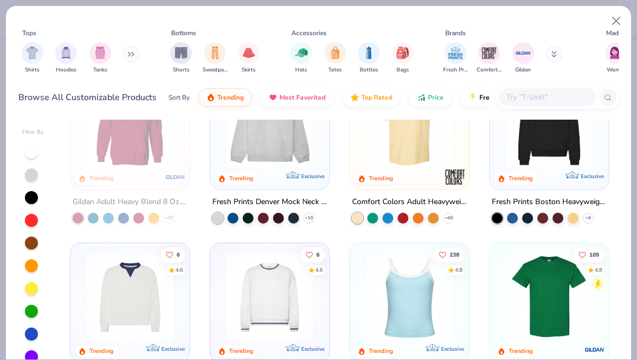
scroll to position [56, 0]
click at [500, 299] on img at bounding box center [548, 296] width 97 height 87
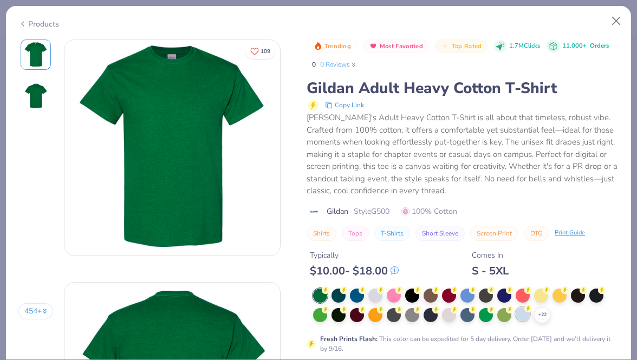
click at [525, 315] on div at bounding box center [522, 314] width 14 height 14
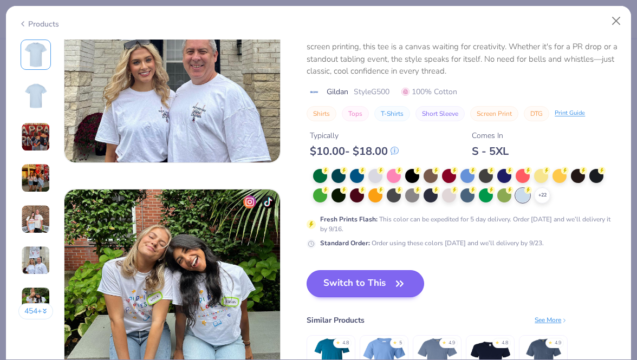
scroll to position [1419, 0]
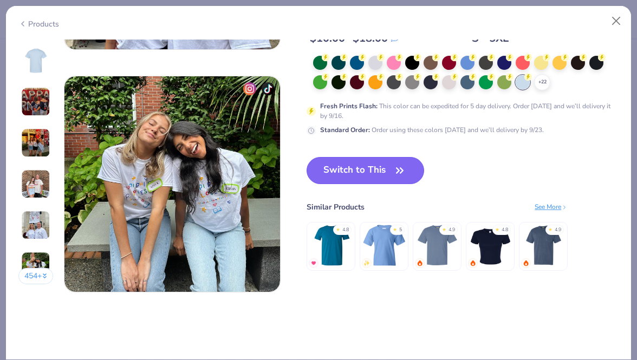
click at [363, 159] on button "Switch to This" at bounding box center [364, 170] width 117 height 27
click at [364, 173] on button "Switch to This" at bounding box center [364, 170] width 117 height 27
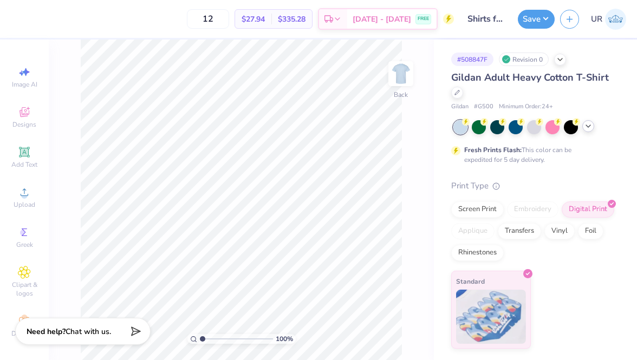
click at [591, 125] on icon at bounding box center [588, 126] width 9 height 9
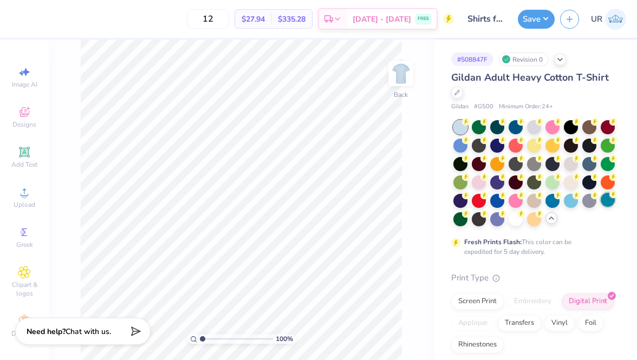
click at [606, 202] on div at bounding box center [607, 200] width 14 height 14
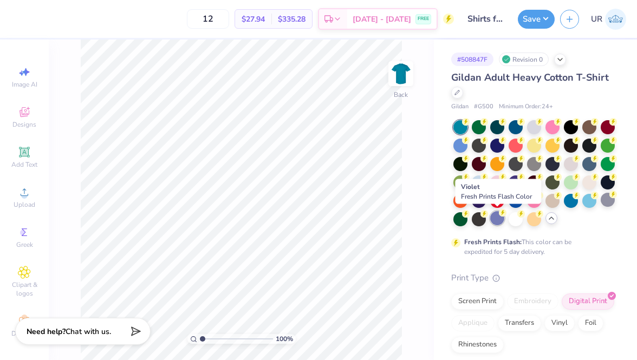
click at [499, 218] on div at bounding box center [497, 218] width 14 height 14
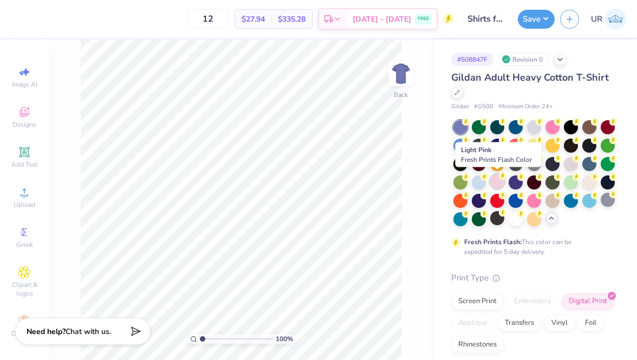
click at [502, 186] on div at bounding box center [497, 181] width 14 height 14
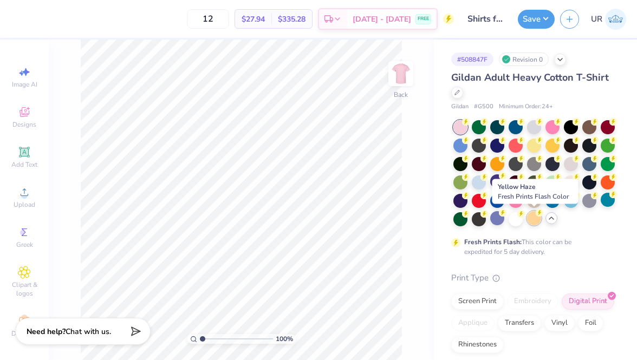
click at [532, 219] on div at bounding box center [534, 218] width 14 height 14
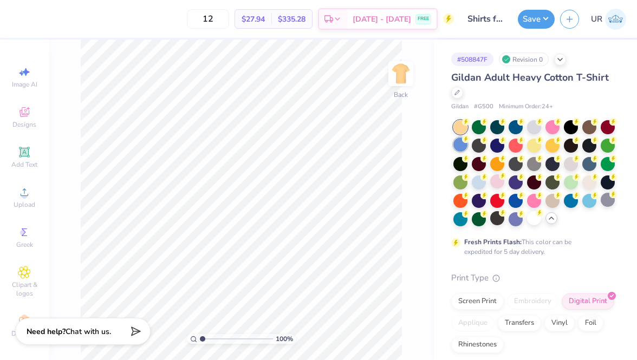
click at [463, 145] on div at bounding box center [460, 145] width 14 height 14
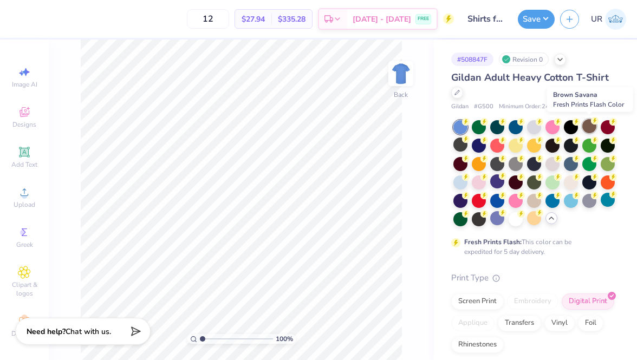
click at [592, 126] on div at bounding box center [589, 126] width 14 height 14
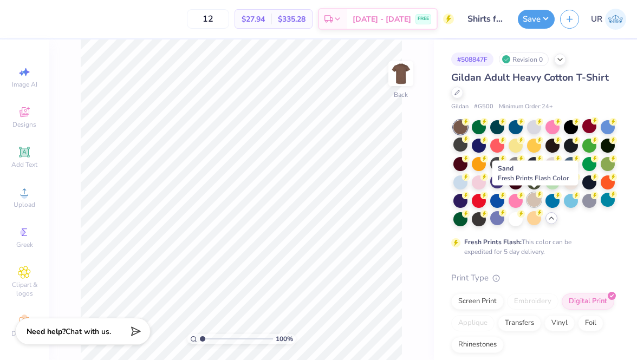
click at [531, 195] on div at bounding box center [534, 200] width 14 height 14
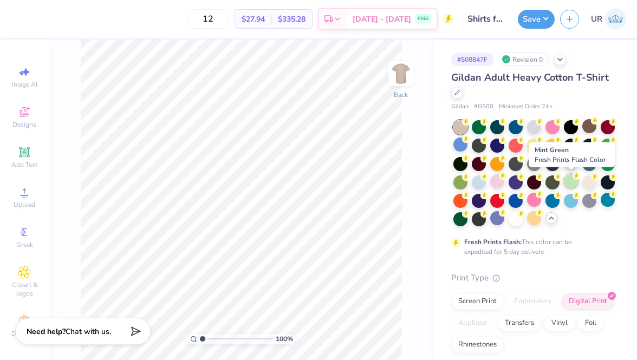
click at [572, 186] on div at bounding box center [571, 181] width 14 height 14
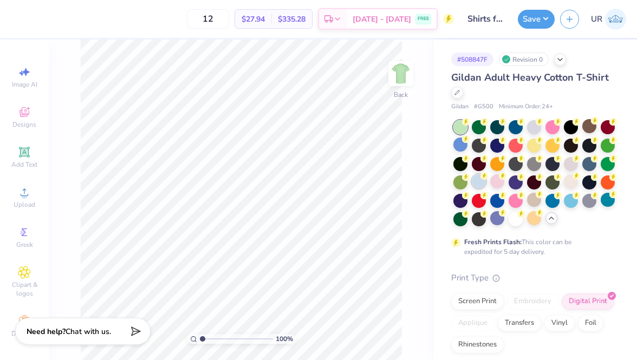
click at [478, 181] on div at bounding box center [479, 181] width 14 height 14
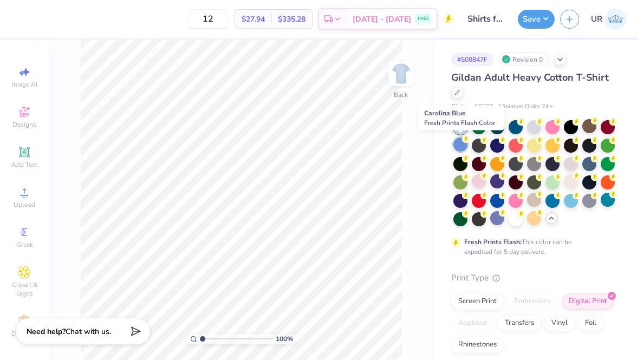
click at [459, 143] on div at bounding box center [460, 145] width 14 height 14
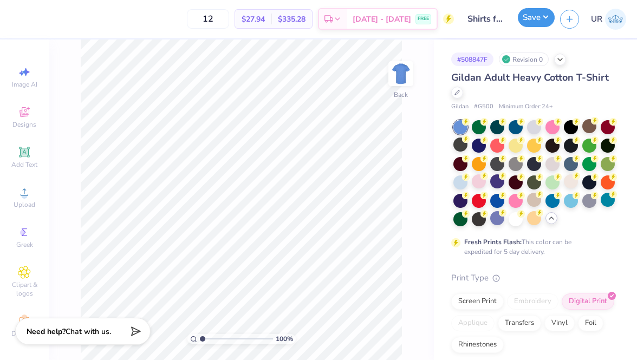
click at [529, 16] on button "Save" at bounding box center [536, 17] width 37 height 19
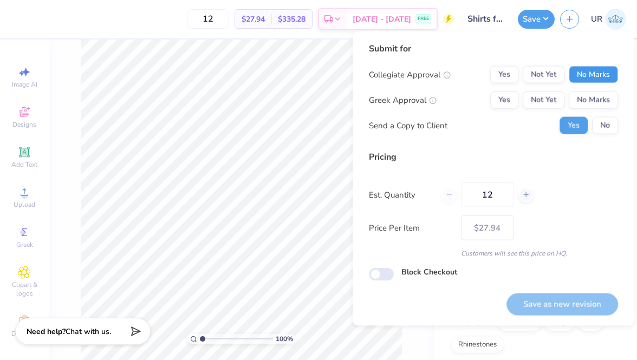
click at [588, 67] on button "No Marks" at bounding box center [592, 74] width 49 height 17
click at [588, 100] on button "No Marks" at bounding box center [592, 99] width 49 height 17
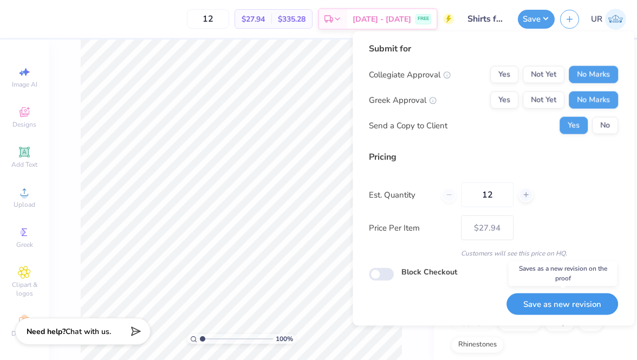
click at [576, 300] on button "Save as new revision" at bounding box center [562, 304] width 112 height 22
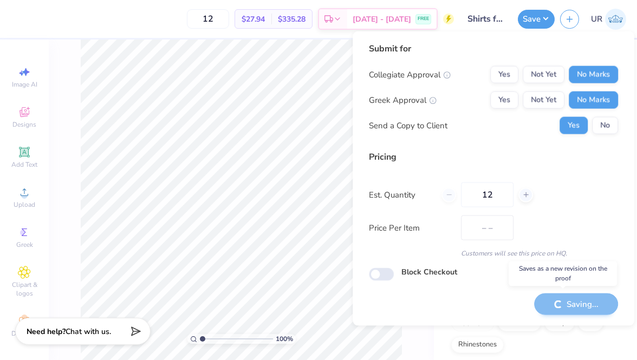
type input "$27.94"
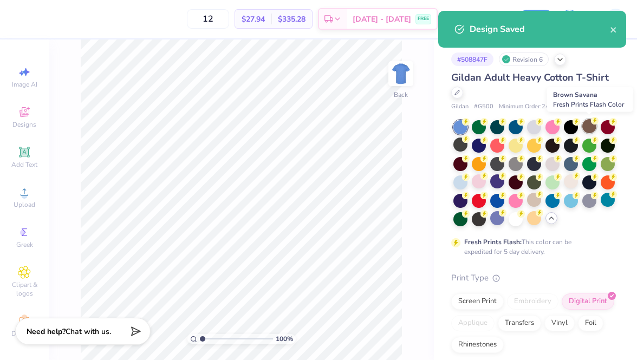
click at [592, 126] on div at bounding box center [589, 126] width 14 height 14
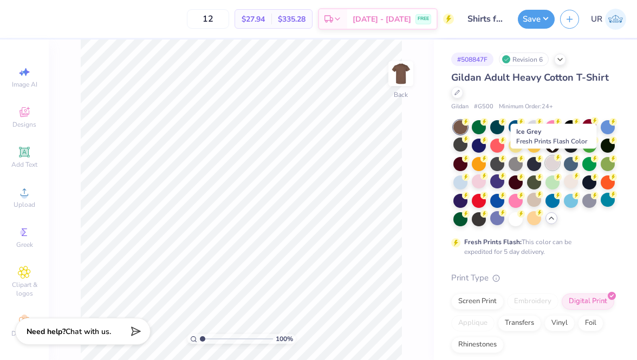
click at [552, 168] on div at bounding box center [552, 163] width 14 height 14
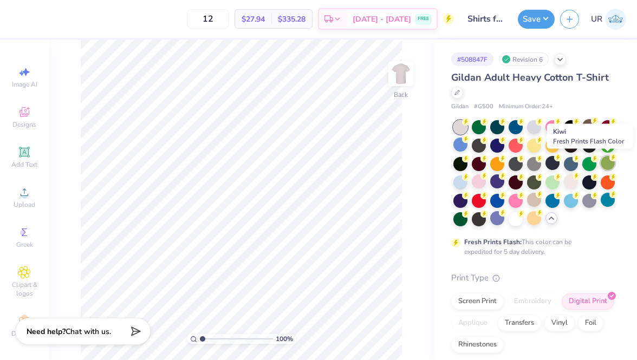
click at [608, 162] on div at bounding box center [607, 163] width 14 height 14
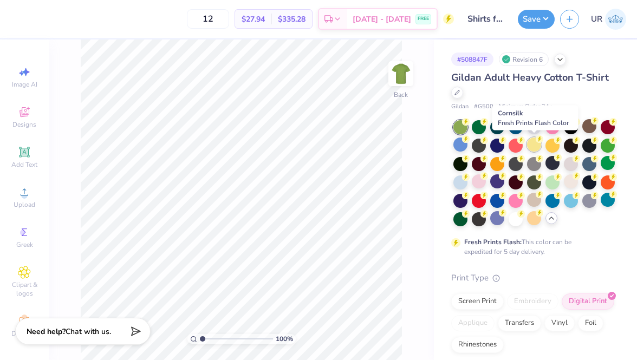
click at [535, 147] on div at bounding box center [534, 145] width 14 height 14
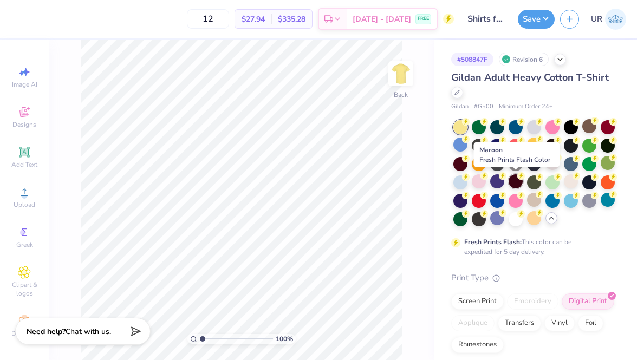
click at [514, 183] on div at bounding box center [515, 181] width 14 height 14
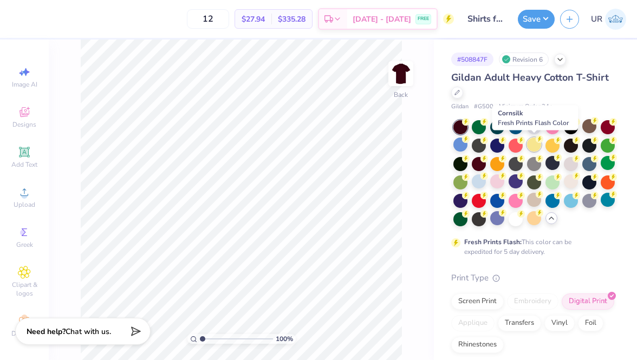
click at [538, 146] on div at bounding box center [534, 145] width 14 height 14
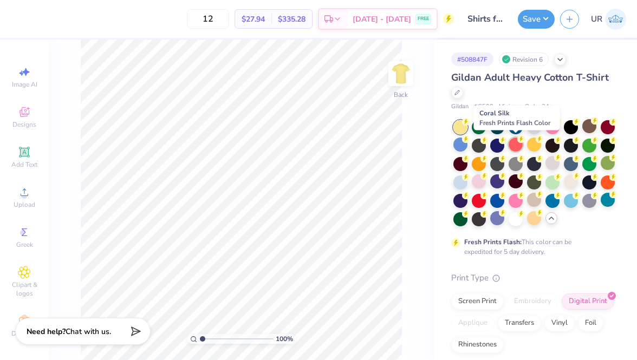
click at [513, 145] on div at bounding box center [515, 145] width 14 height 14
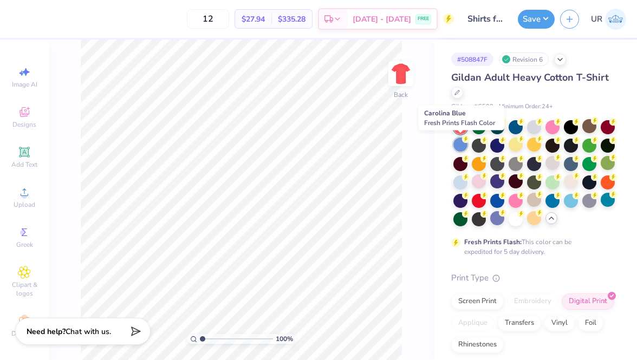
click at [461, 147] on div at bounding box center [460, 145] width 14 height 14
